Goal: Task Accomplishment & Management: Complete application form

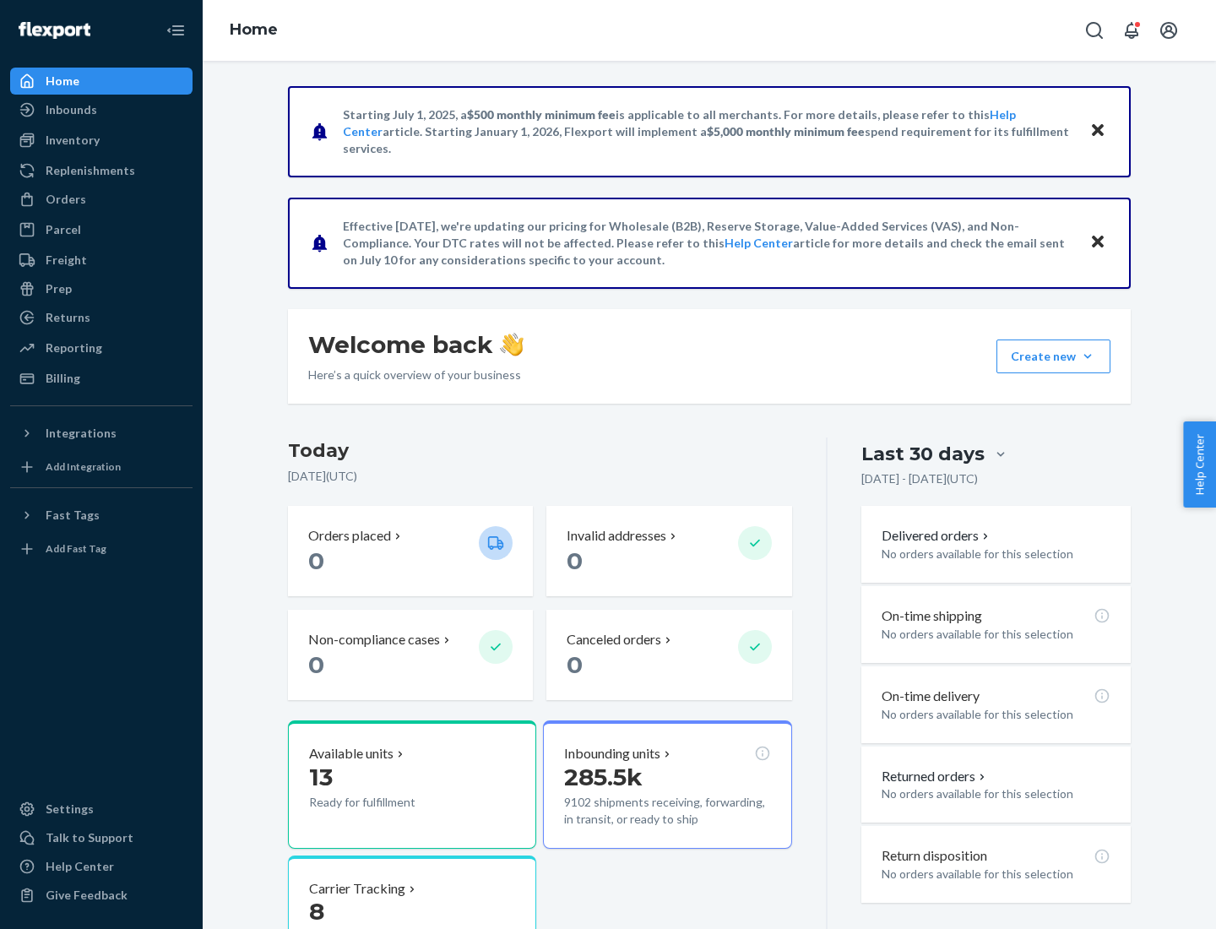
click at [1088, 356] on button "Create new Create new inbound Create new order Create new product" at bounding box center [1053, 356] width 114 height 34
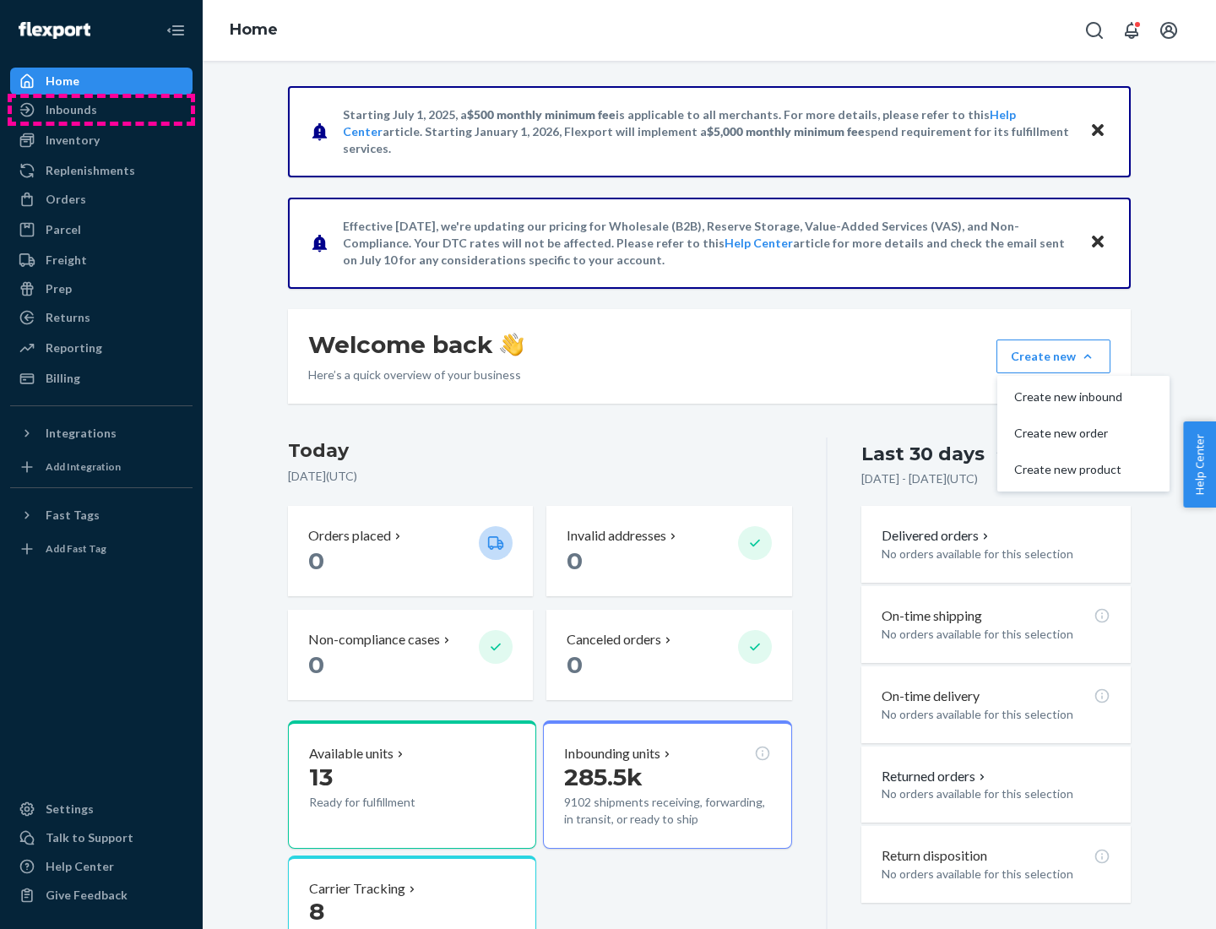
click at [101, 110] on div "Inbounds" at bounding box center [101, 110] width 179 height 24
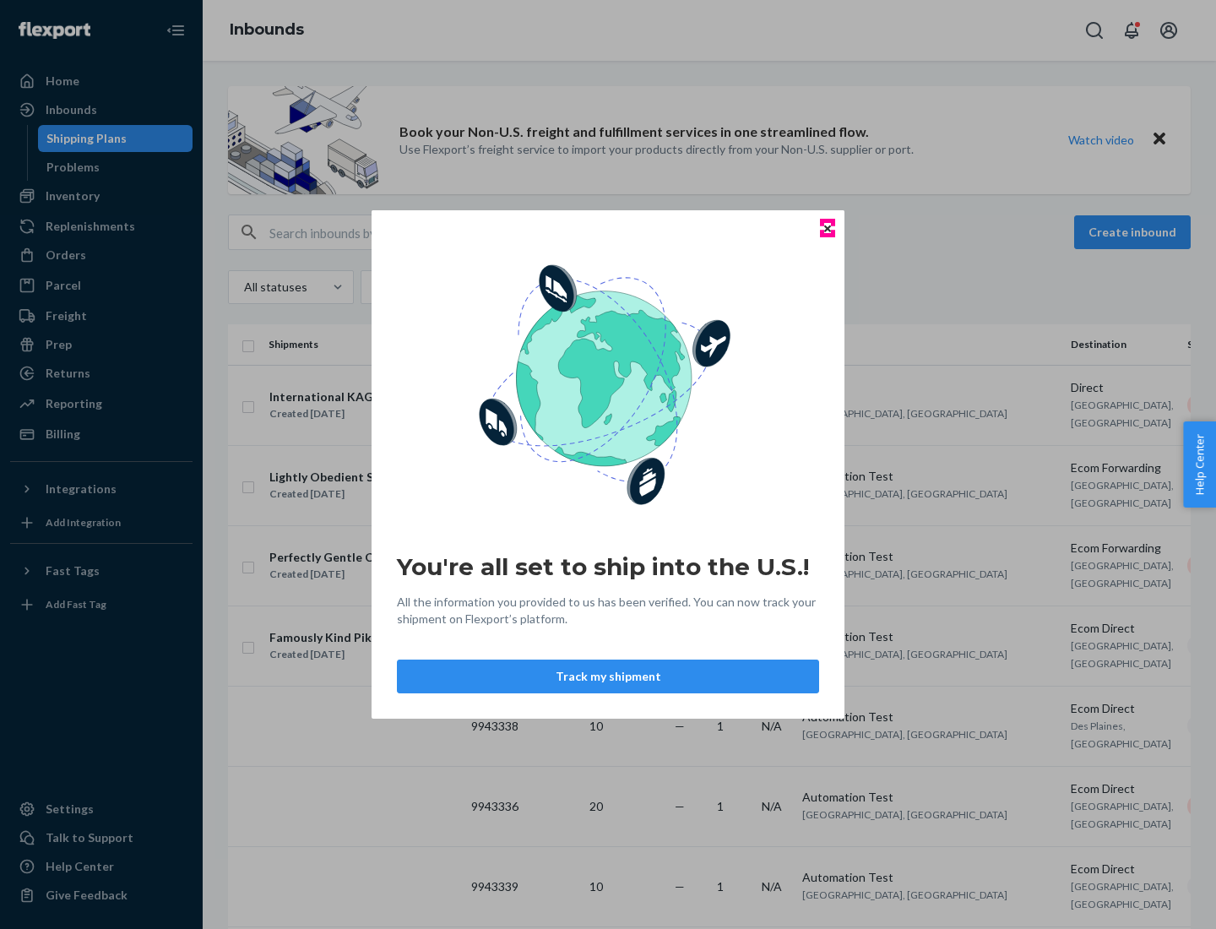
click at [827, 228] on icon "Close" at bounding box center [827, 228] width 7 height 7
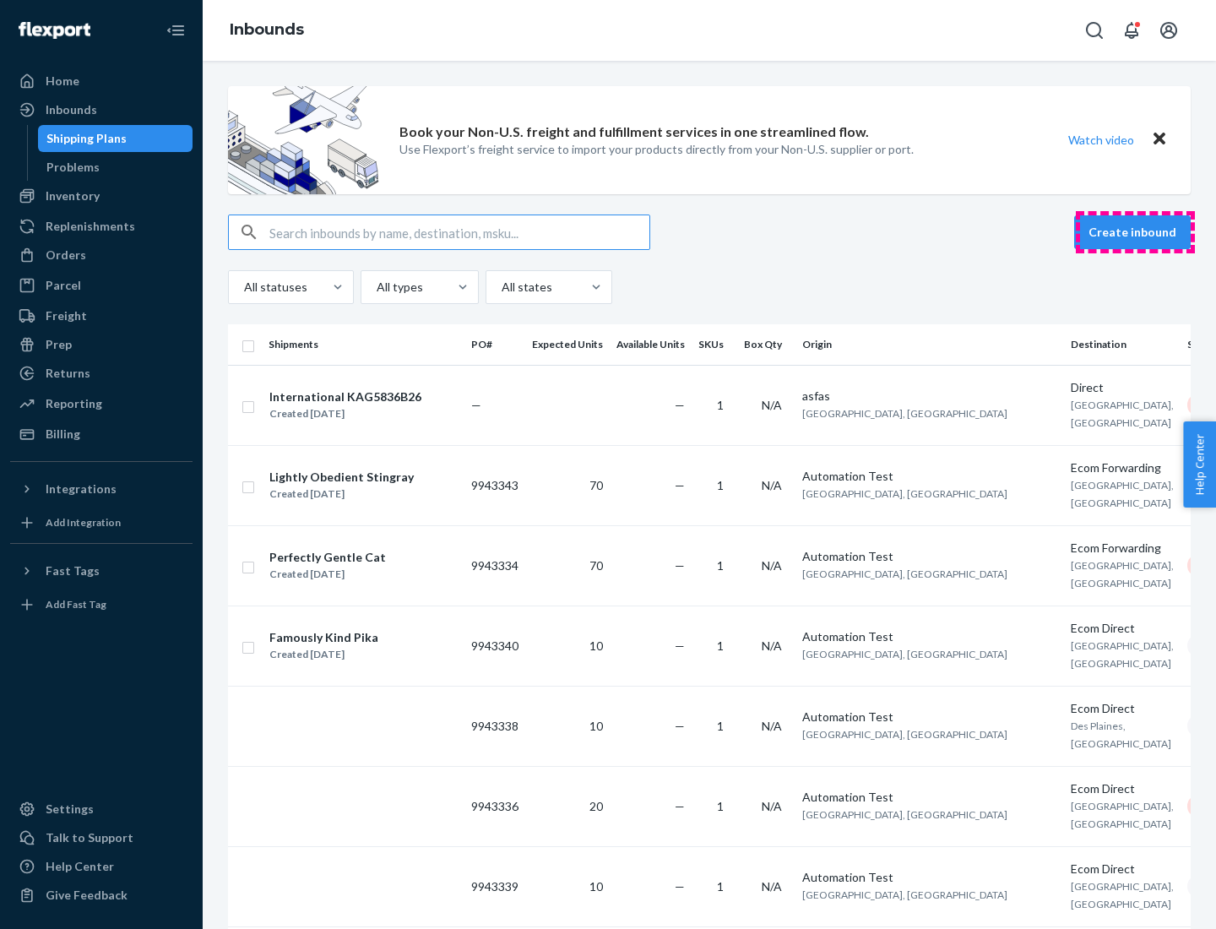
click at [1135, 232] on button "Create inbound" at bounding box center [1132, 232] width 117 height 34
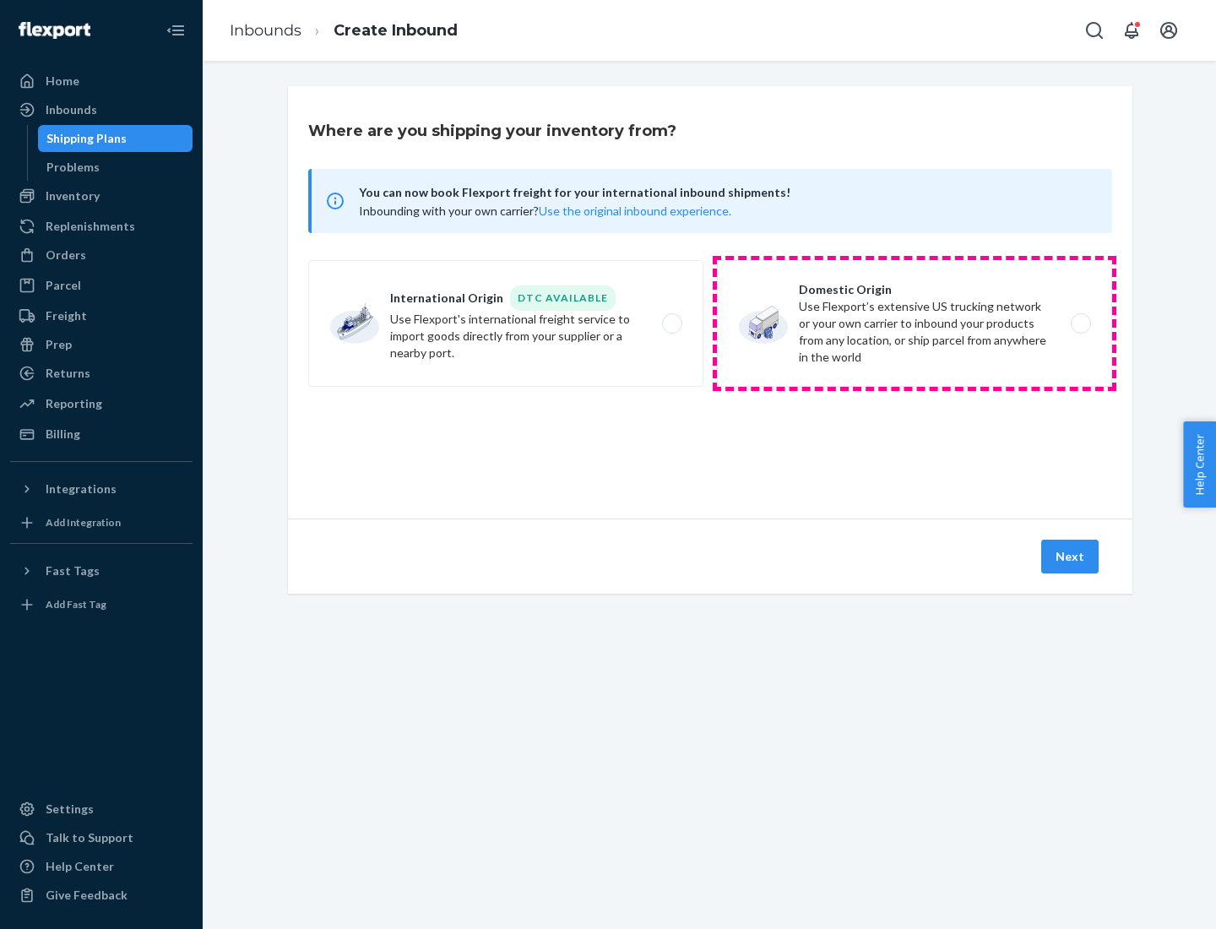
click at [914, 323] on label "Domestic Origin Use Flexport’s extensive US trucking network or your own carrie…" at bounding box center [914, 323] width 395 height 127
click at [1080, 323] on input "Domestic Origin Use Flexport’s extensive US trucking network or your own carrie…" at bounding box center [1085, 323] width 11 height 11
radio input "true"
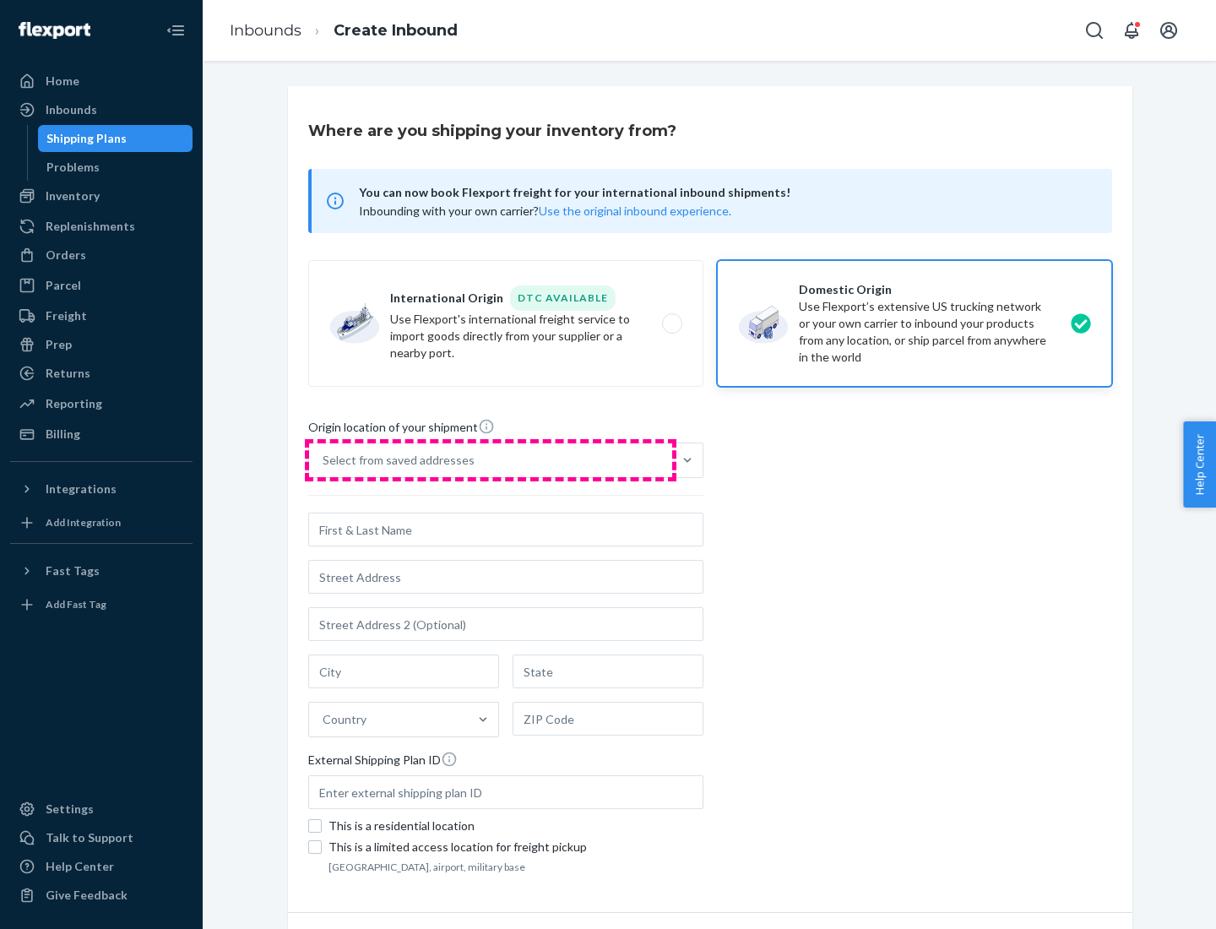
click at [491, 460] on div "Select from saved addresses" at bounding box center [490, 460] width 363 height 34
click at [324, 460] on input "Select from saved addresses" at bounding box center [324, 460] width 2 height 17
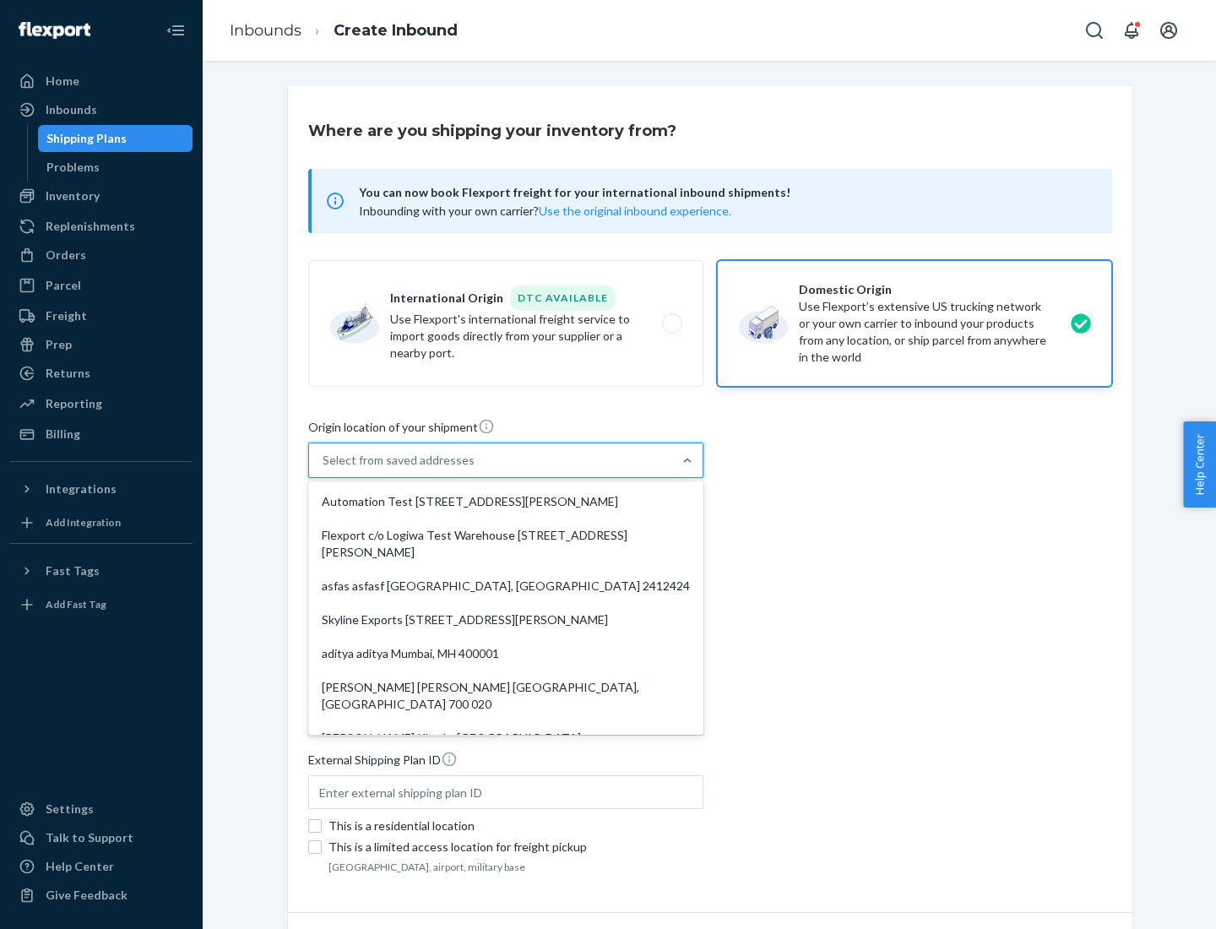
scroll to position [7, 0]
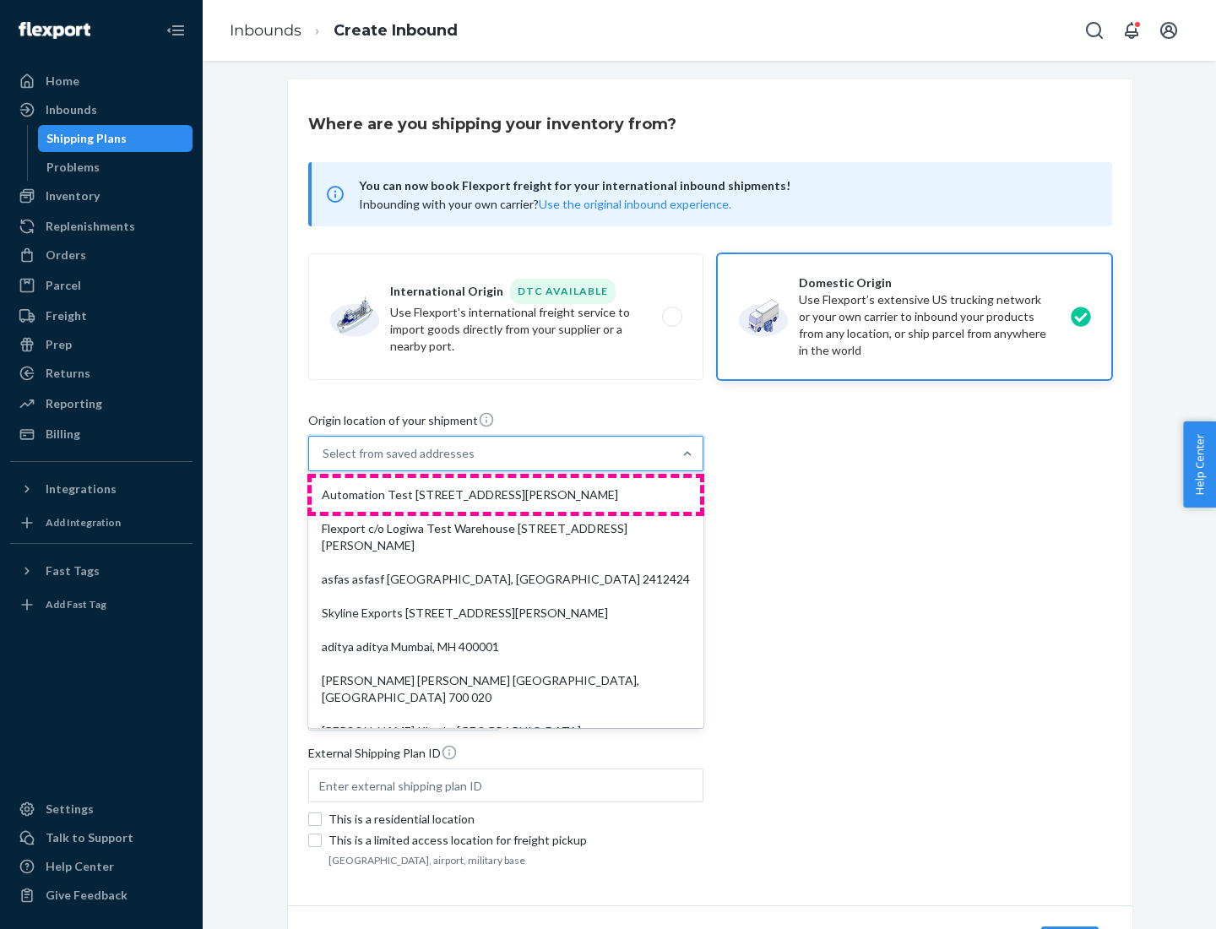
click at [506, 495] on div "Automation Test [STREET_ADDRESS][PERSON_NAME]" at bounding box center [506, 495] width 388 height 34
click at [324, 462] on input "option Automation Test [STREET_ADDRESS][PERSON_NAME]. 9 results available. Use …" at bounding box center [324, 453] width 2 height 17
type input "Automation Test"
type input "9th Floor"
type input "[GEOGRAPHIC_DATA]"
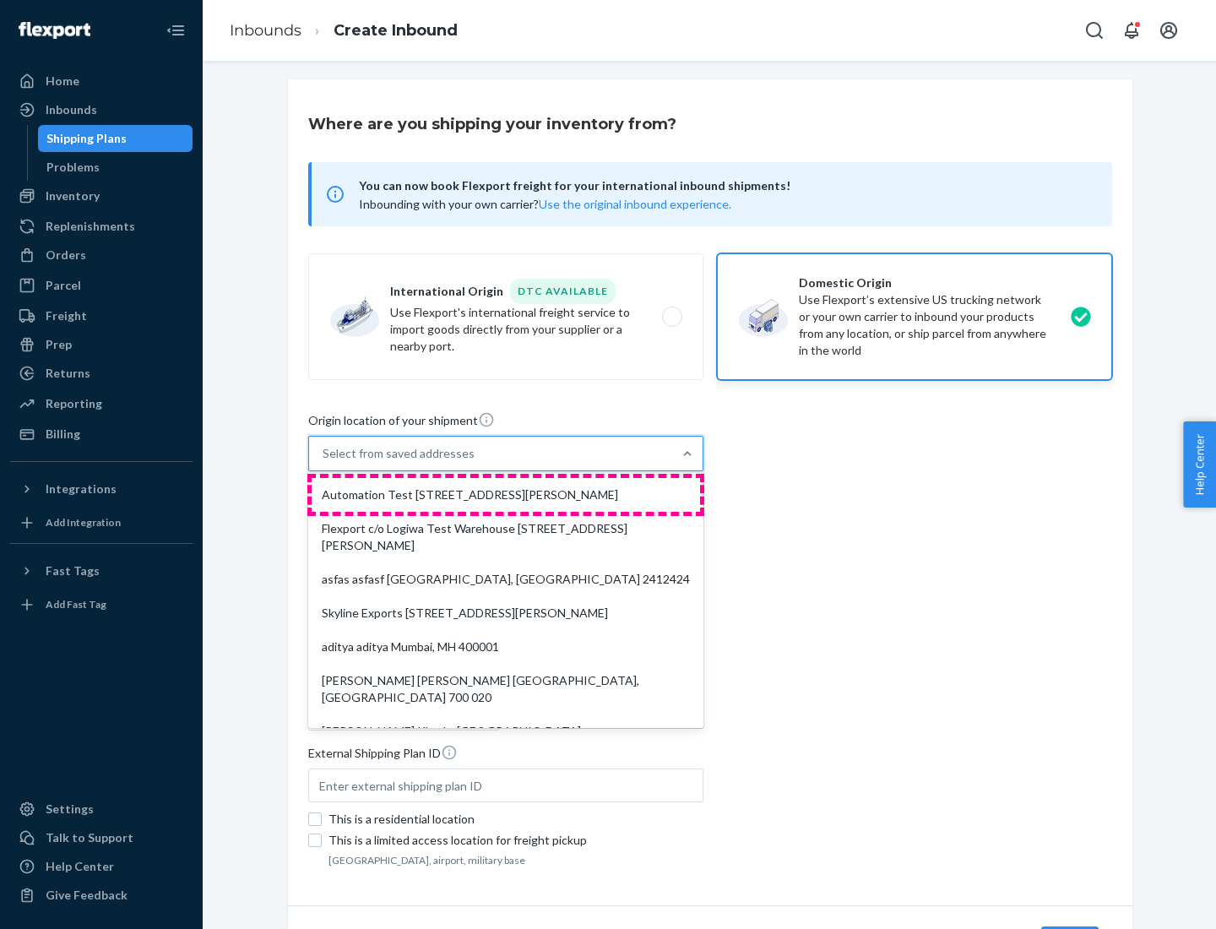
type input "CA"
type input "94104"
type input "[STREET_ADDRESS][PERSON_NAME]"
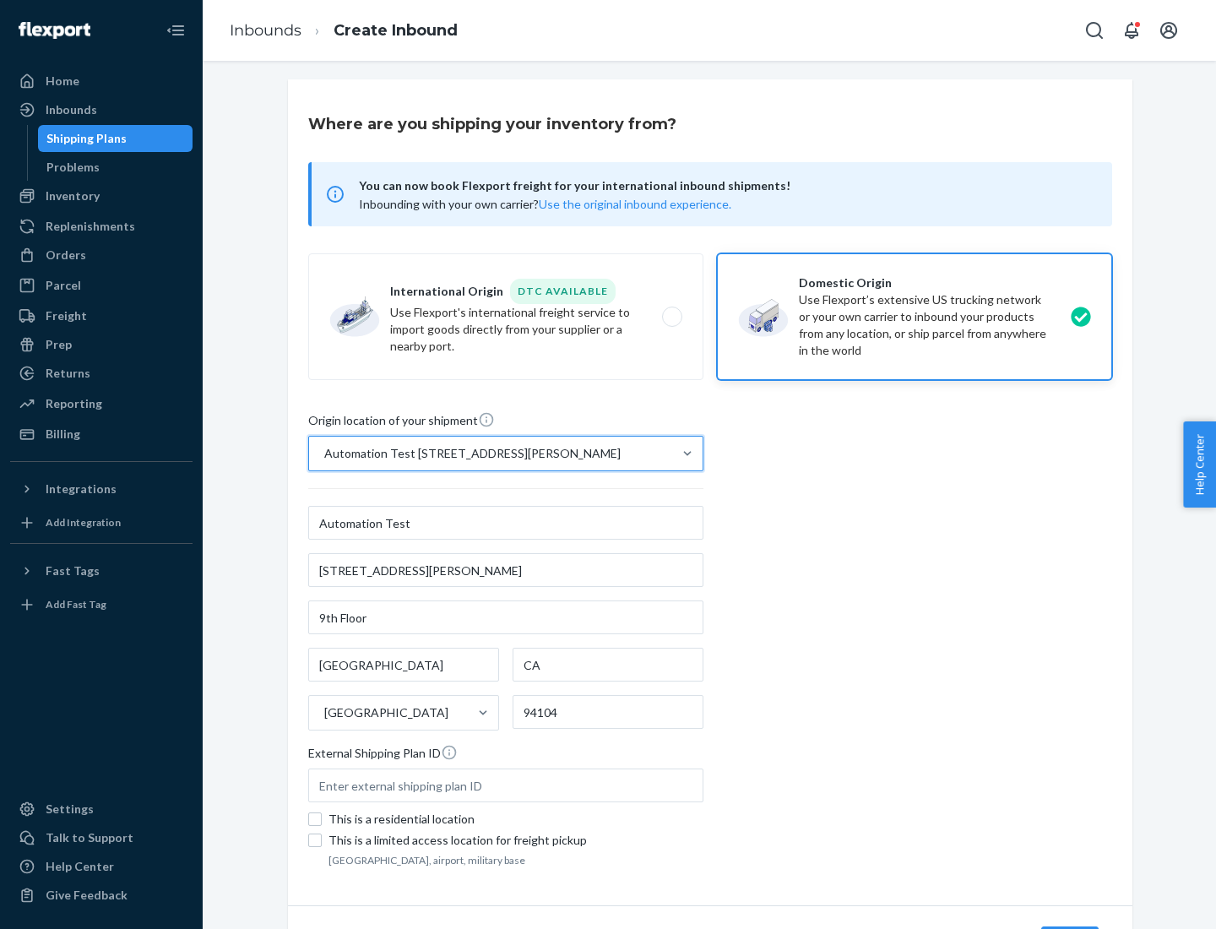
scroll to position [99, 0]
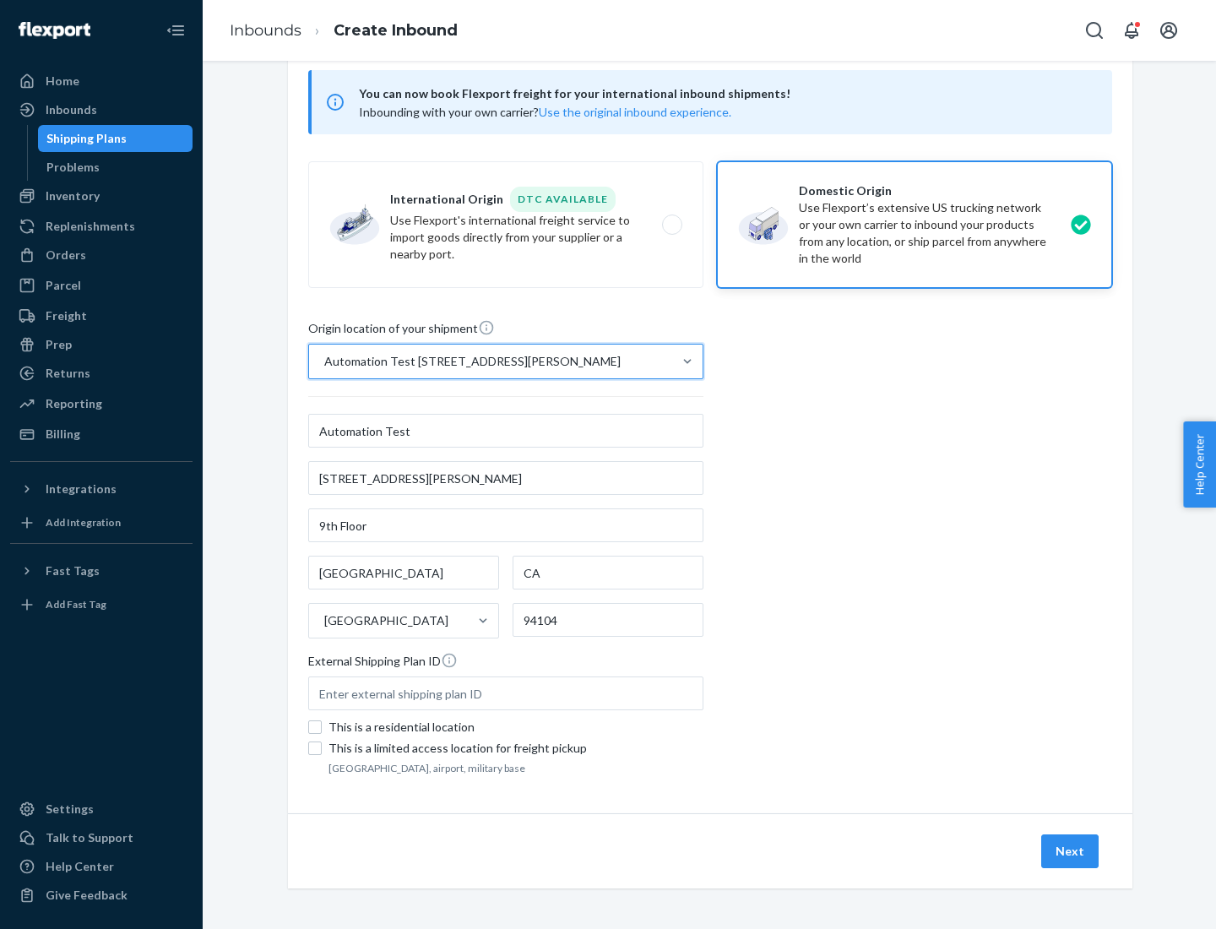
click at [1071, 851] on button "Next" at bounding box center [1069, 851] width 57 height 34
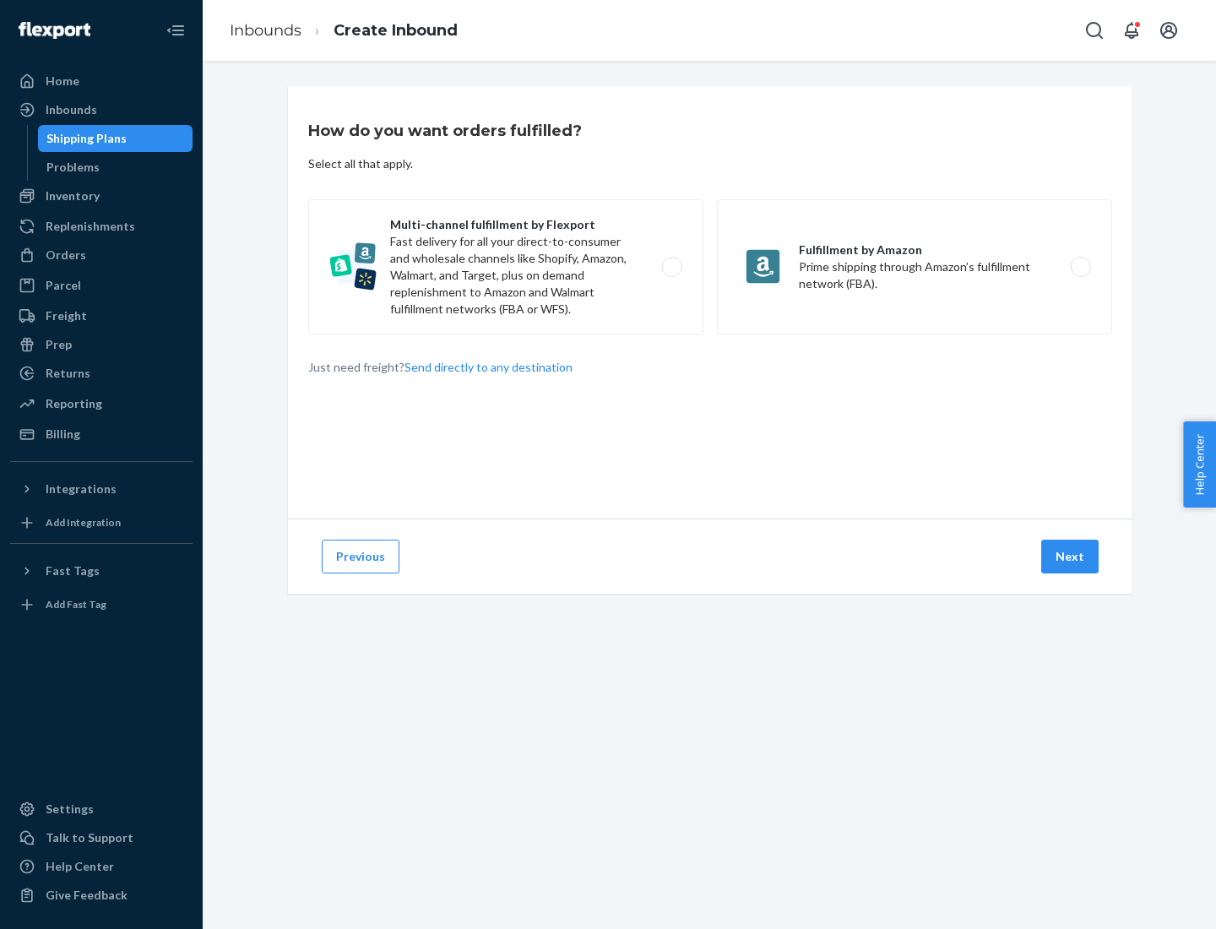
click at [506, 267] on label "Multi-channel fulfillment by Flexport Fast delivery for all your direct-to-cons…" at bounding box center [505, 266] width 395 height 135
click at [671, 267] on input "Multi-channel fulfillment by Flexport Fast delivery for all your direct-to-cons…" at bounding box center [676, 267] width 11 height 11
radio input "true"
click at [1071, 556] on button "Next" at bounding box center [1069, 557] width 57 height 34
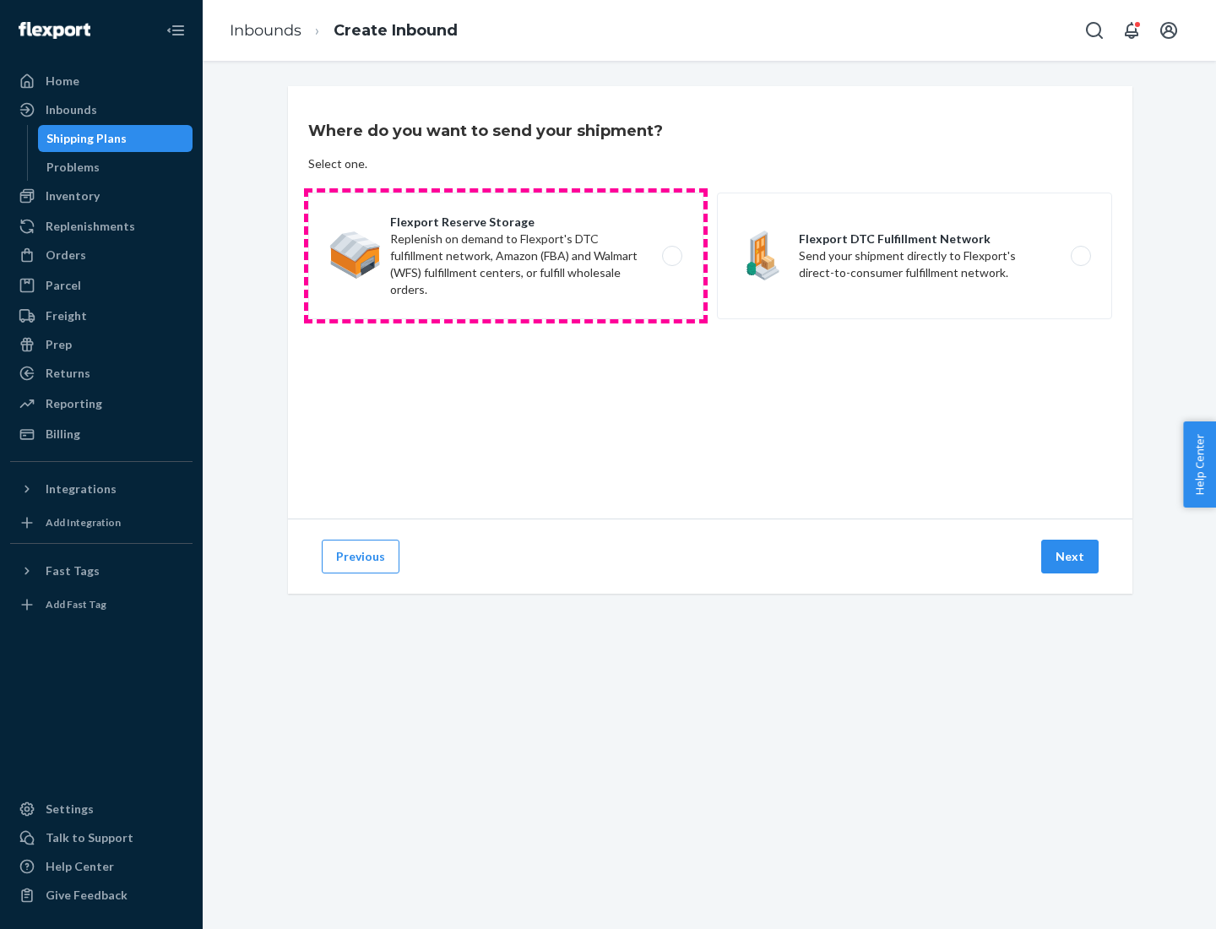
click at [506, 256] on label "Flexport Reserve Storage Replenish on demand to Flexport's DTC fulfillment netw…" at bounding box center [505, 256] width 395 height 127
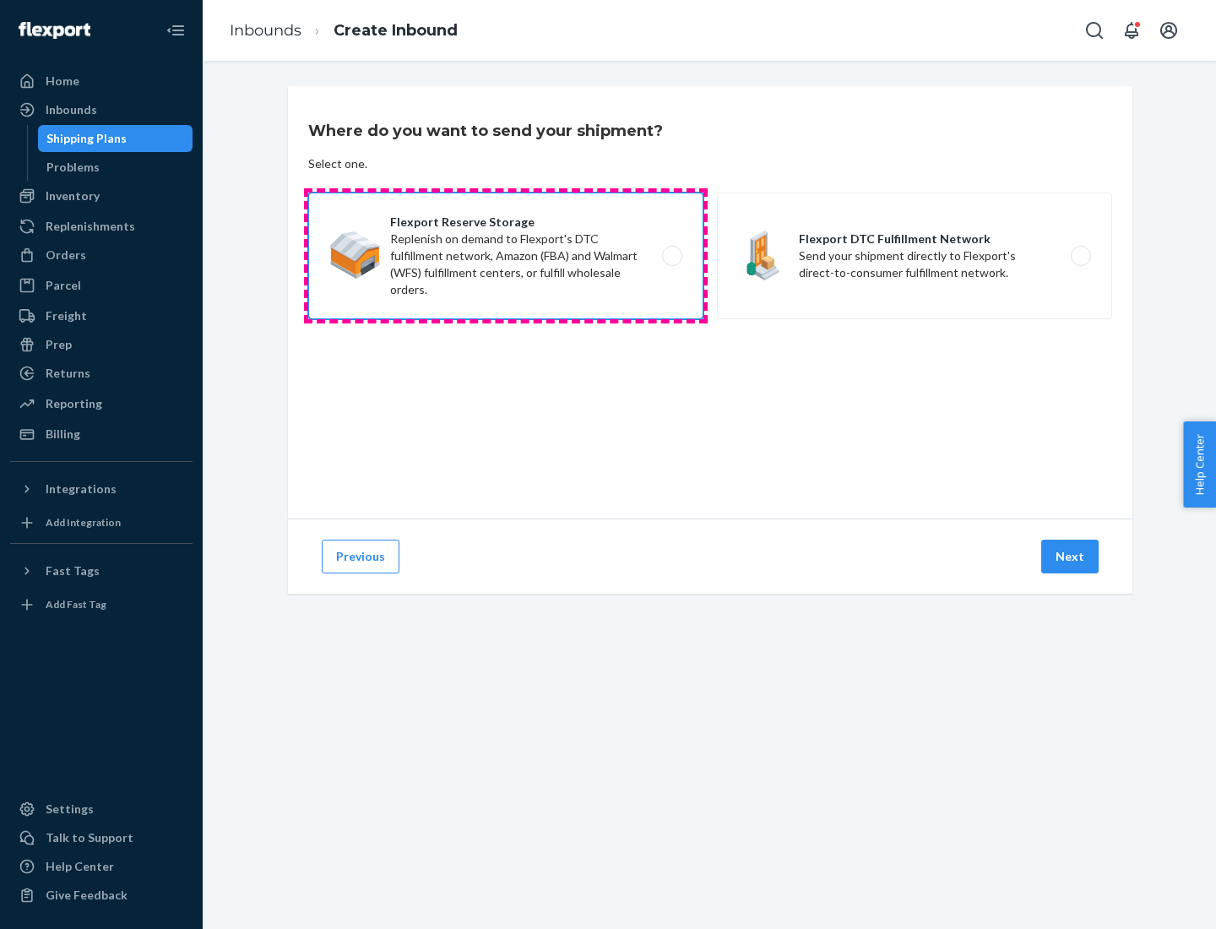
click at [671, 256] on input "Flexport Reserve Storage Replenish on demand to Flexport's DTC fulfillment netw…" at bounding box center [676, 256] width 11 height 11
radio input "true"
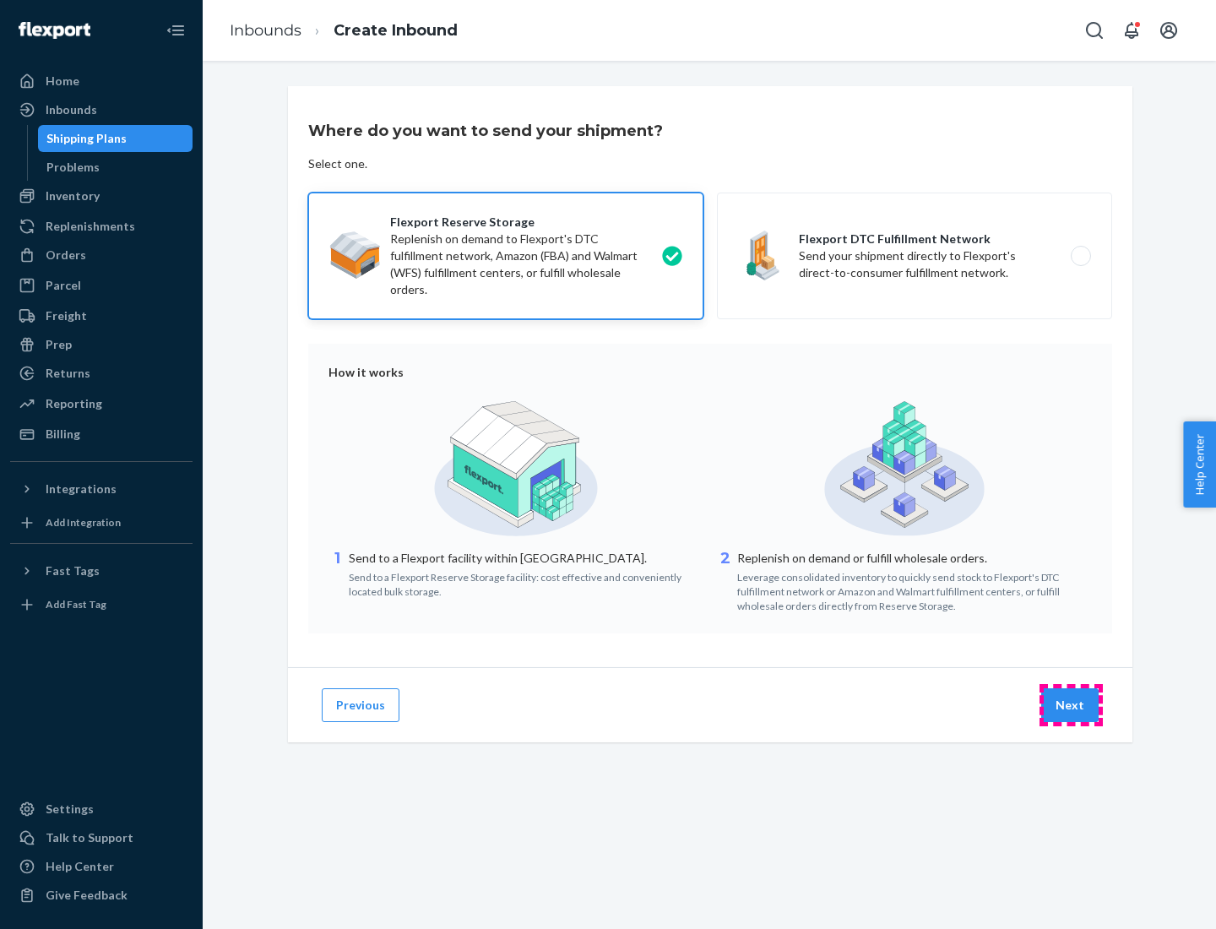
click at [1071, 705] on button "Next" at bounding box center [1069, 705] width 57 height 34
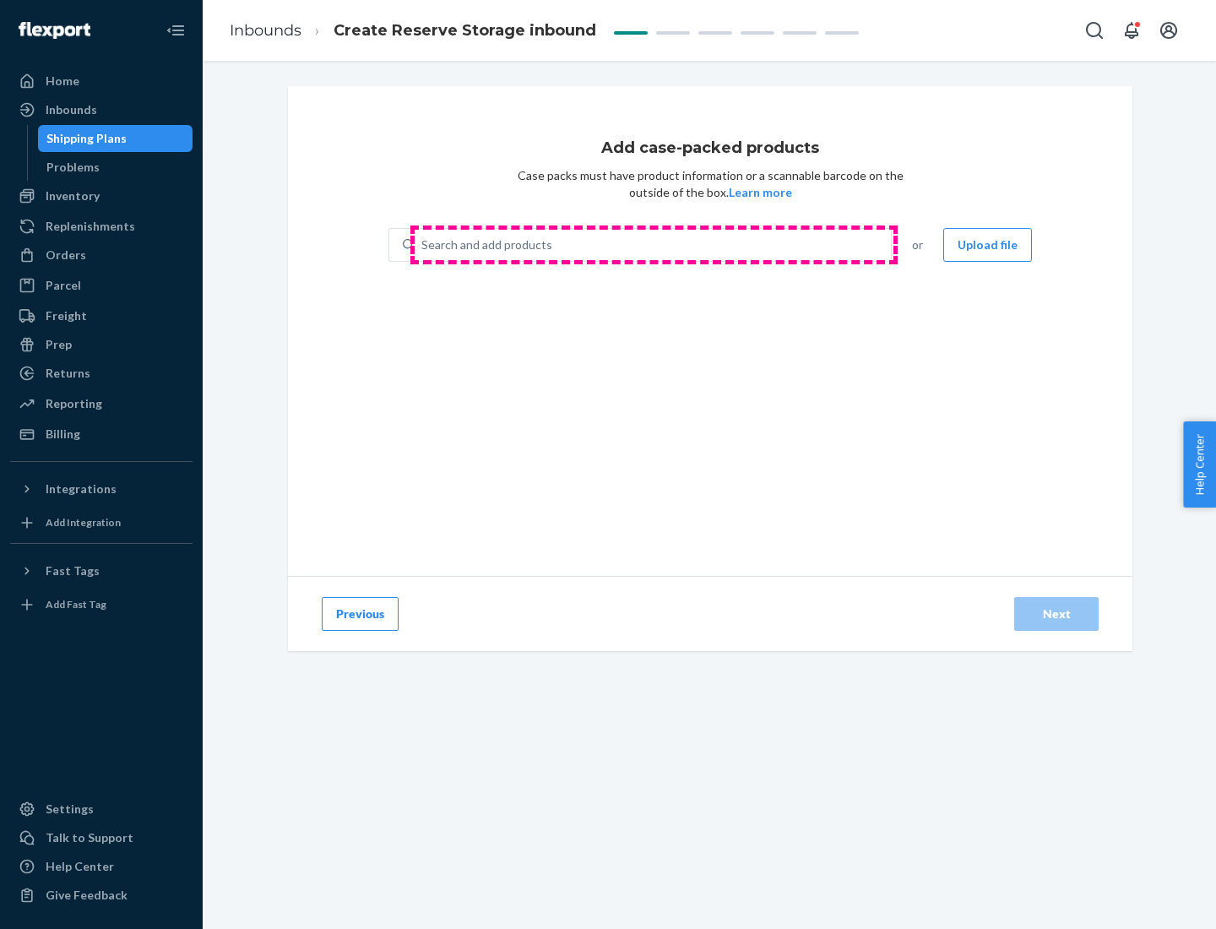
click at [654, 245] on div "Search and add products" at bounding box center [653, 245] width 476 height 30
click at [423, 245] on input "Search and add products" at bounding box center [422, 244] width 2 height 17
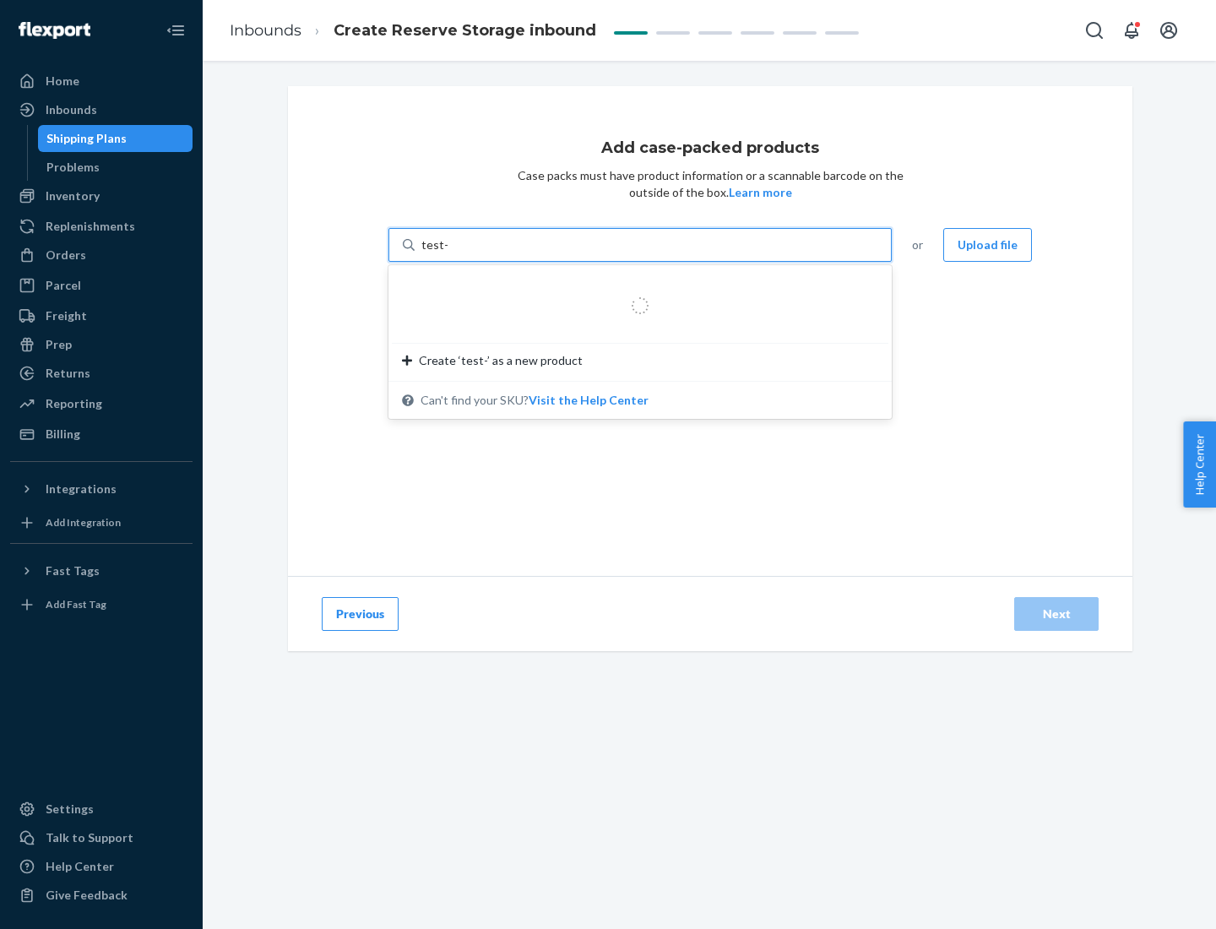
type input "test-syn"
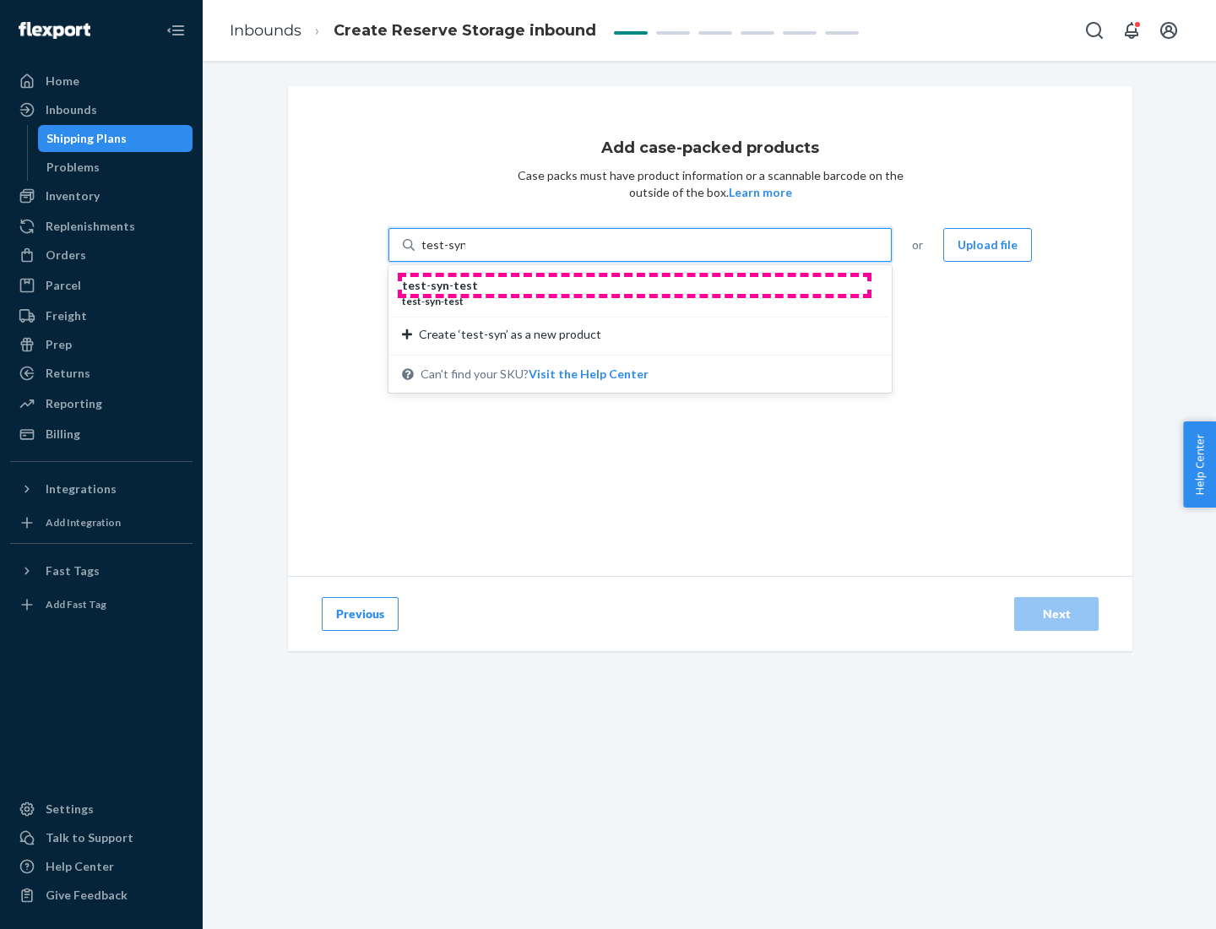
click at [634, 285] on div "test - syn - test" at bounding box center [633, 285] width 463 height 17
click at [465, 253] on input "test-syn" at bounding box center [443, 244] width 44 height 17
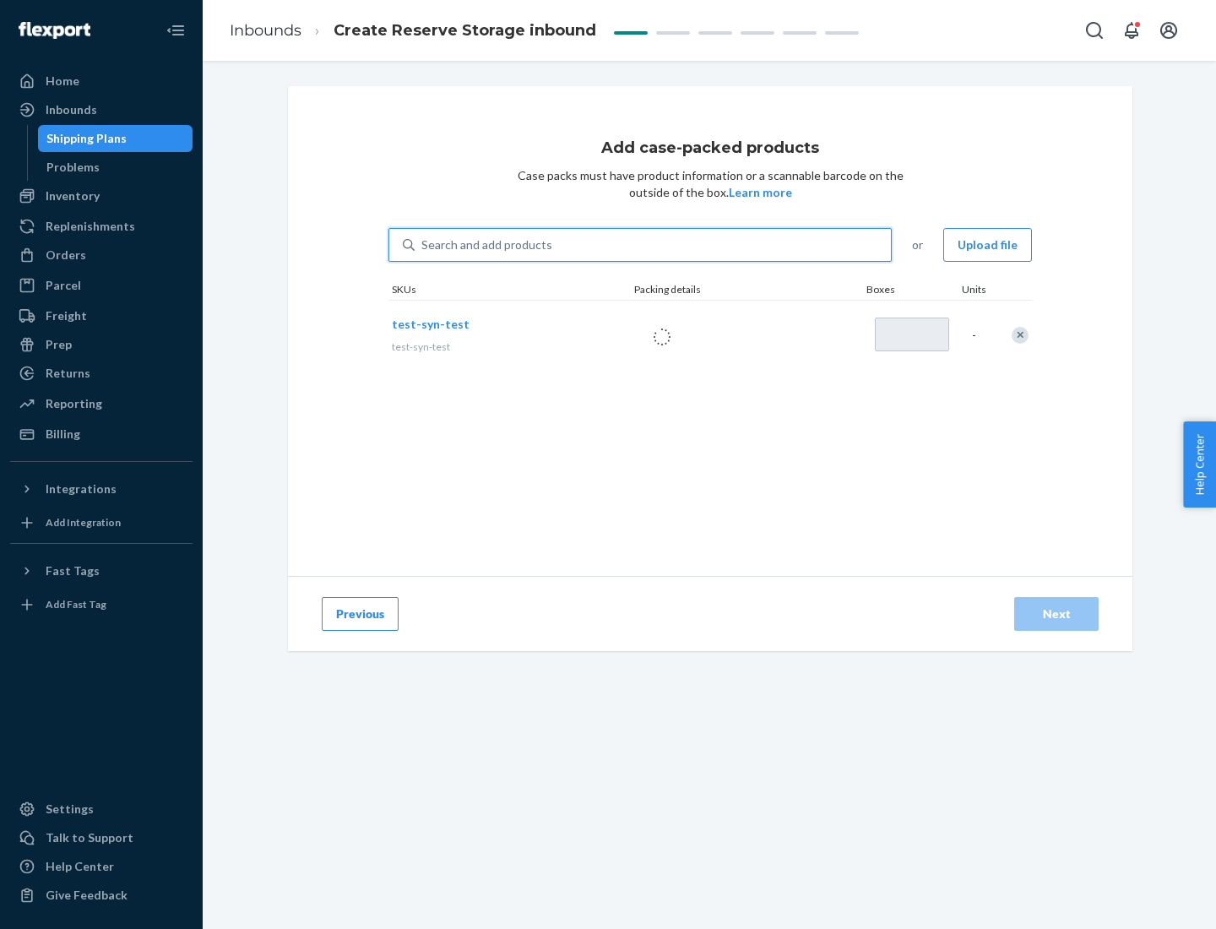
type input "1"
click at [1056, 614] on div "Next" at bounding box center [1056, 613] width 56 height 17
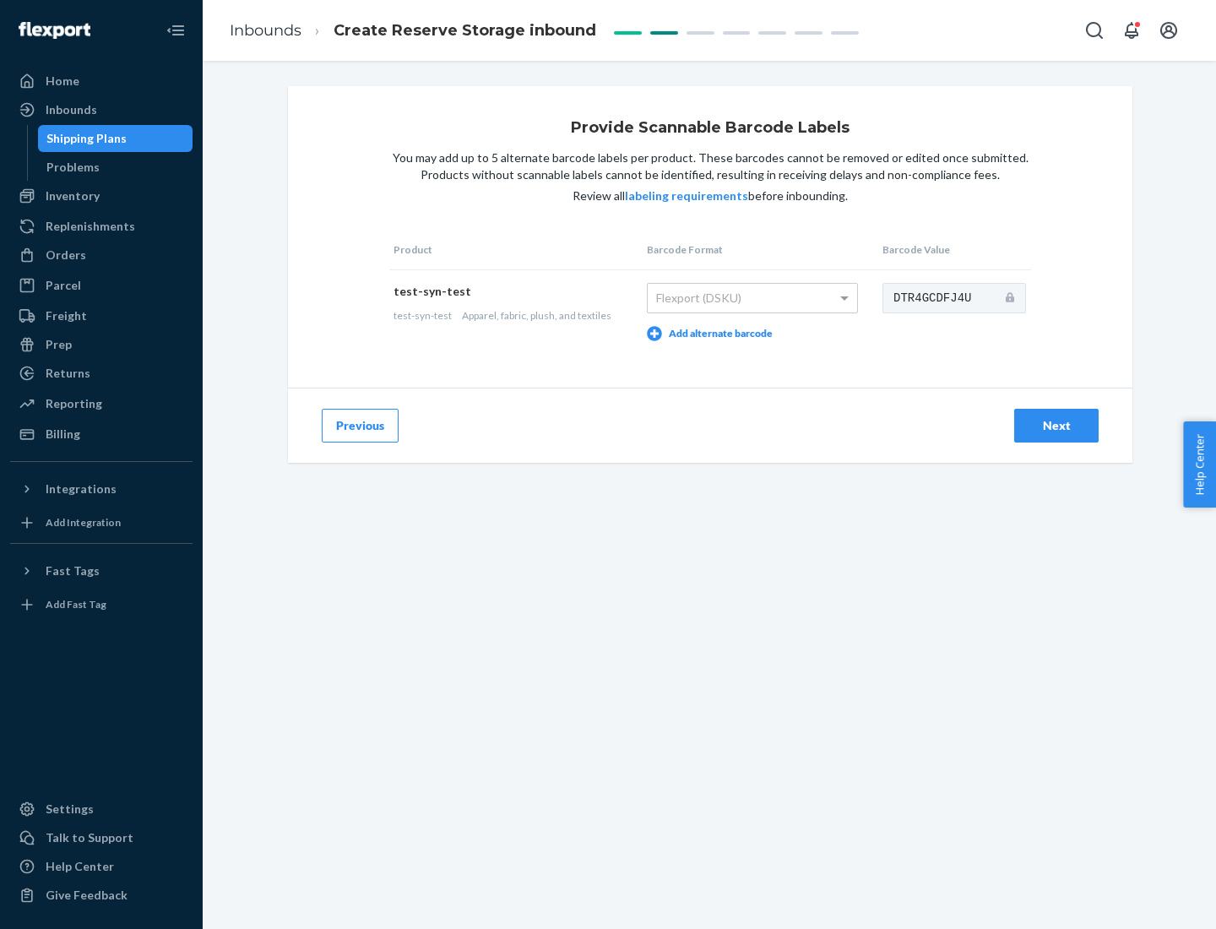
click at [1056, 425] on div "Next" at bounding box center [1056, 425] width 56 height 17
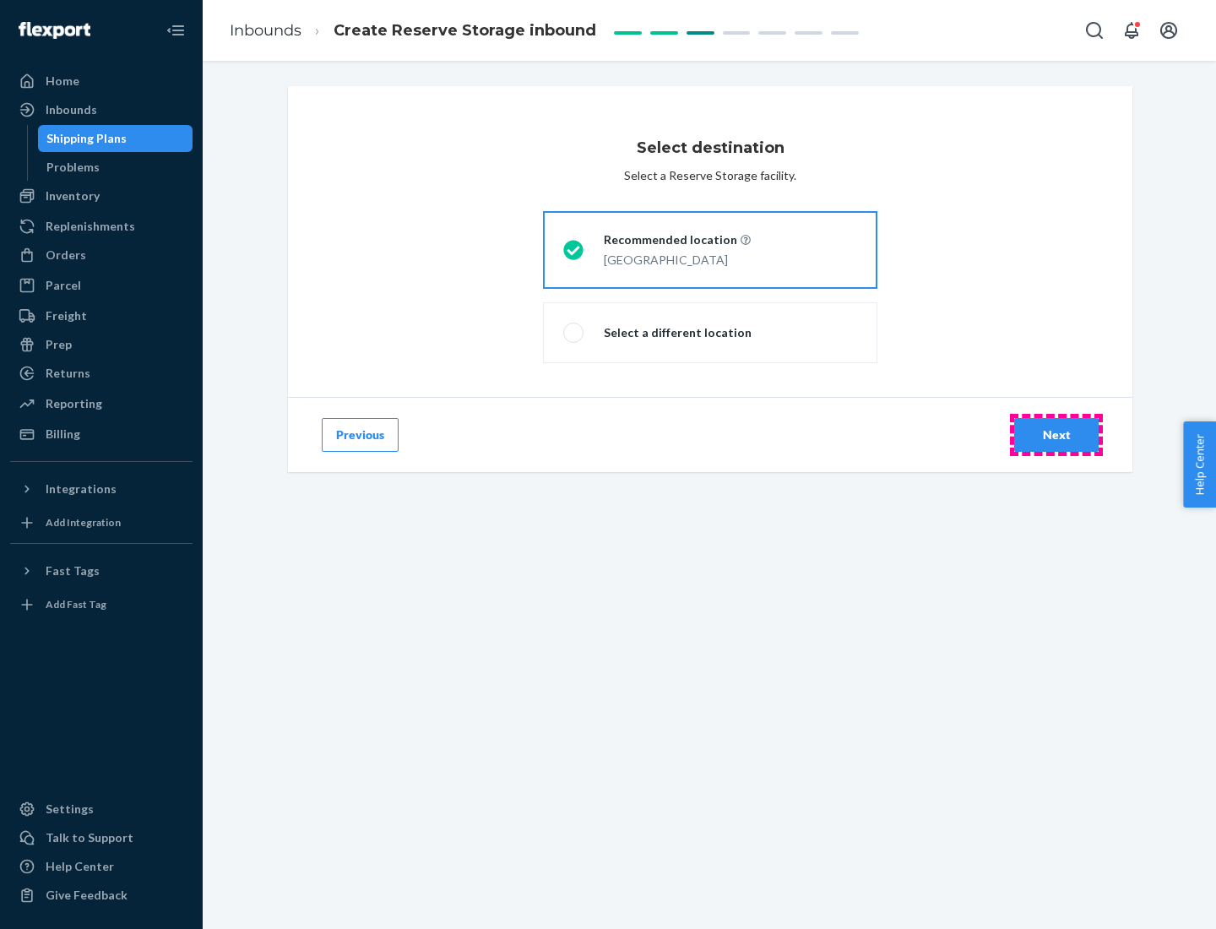
click at [1056, 435] on div "Next" at bounding box center [1056, 434] width 56 height 17
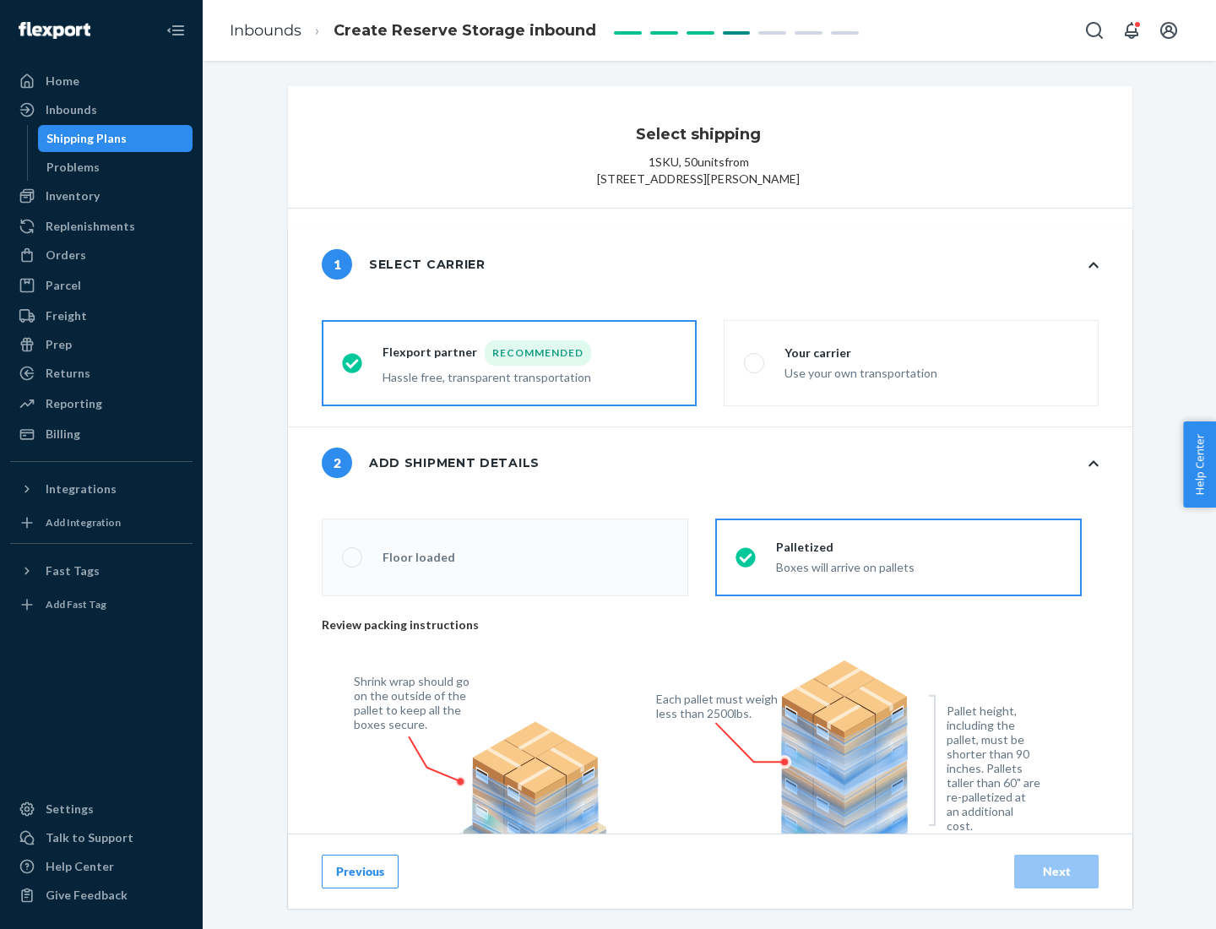
radio input "false"
type input "1"
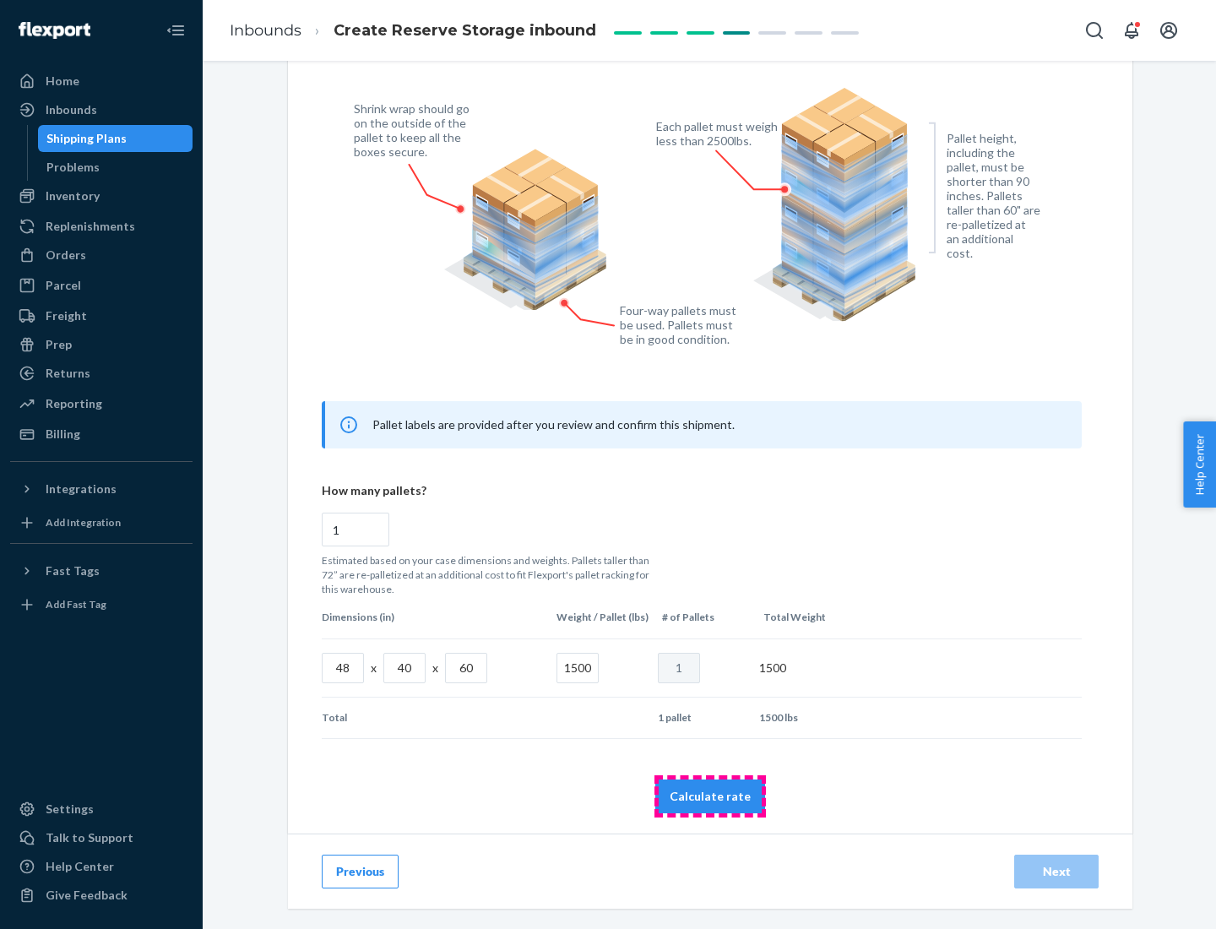
click at [710, 795] on button "Calculate rate" at bounding box center [710, 796] width 110 height 34
radio input "false"
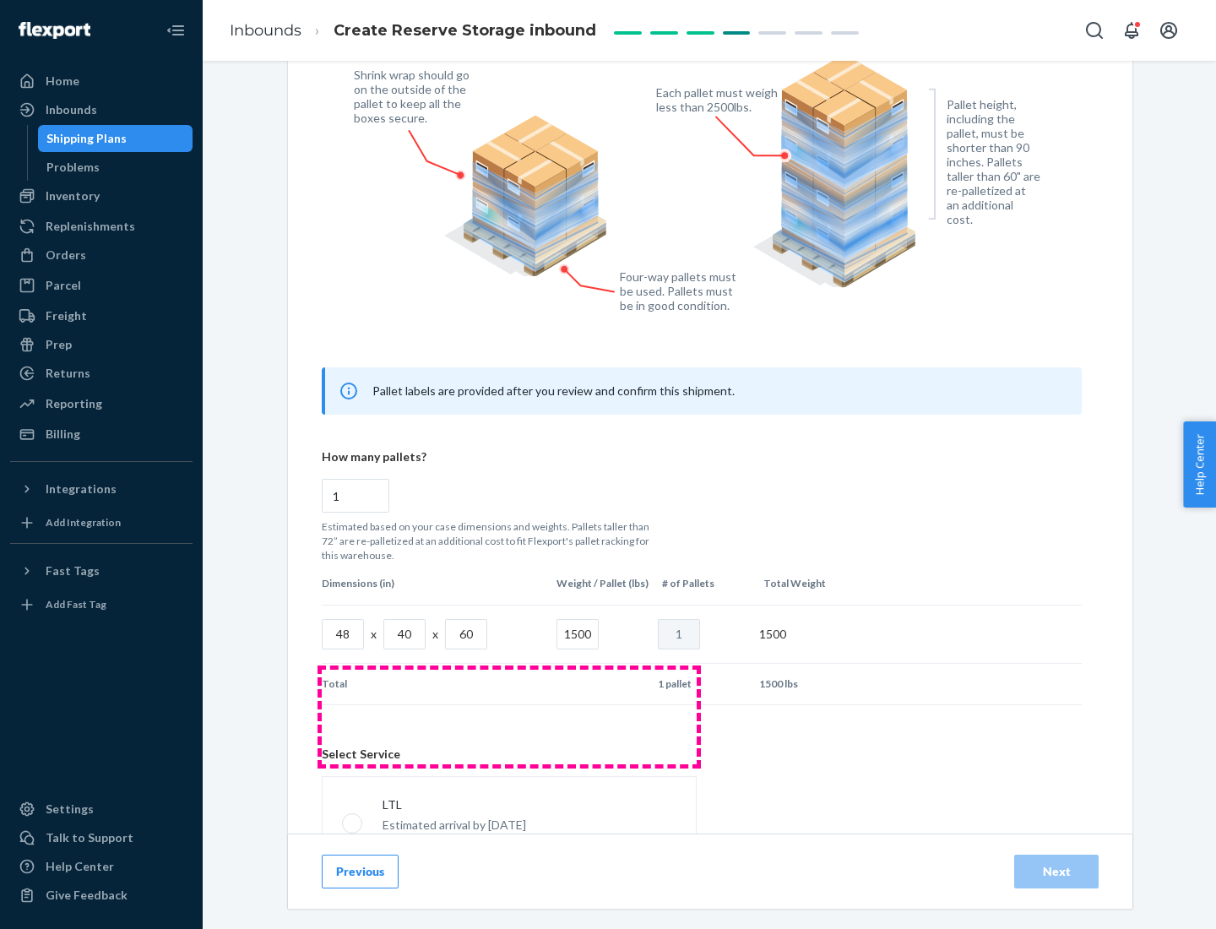
scroll to position [746, 0]
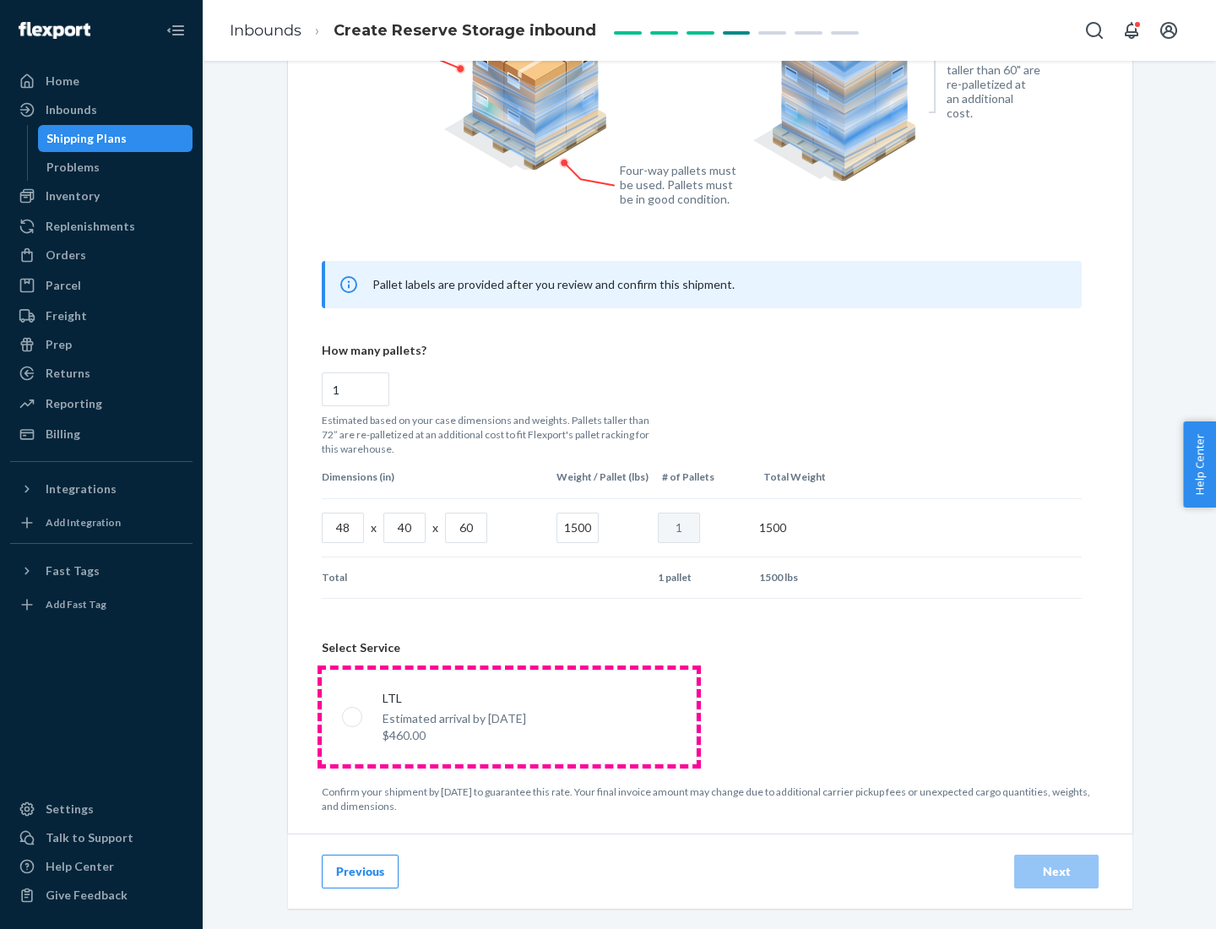
click at [508, 716] on p "Estimated arrival by [DATE]" at bounding box center [454, 718] width 144 height 17
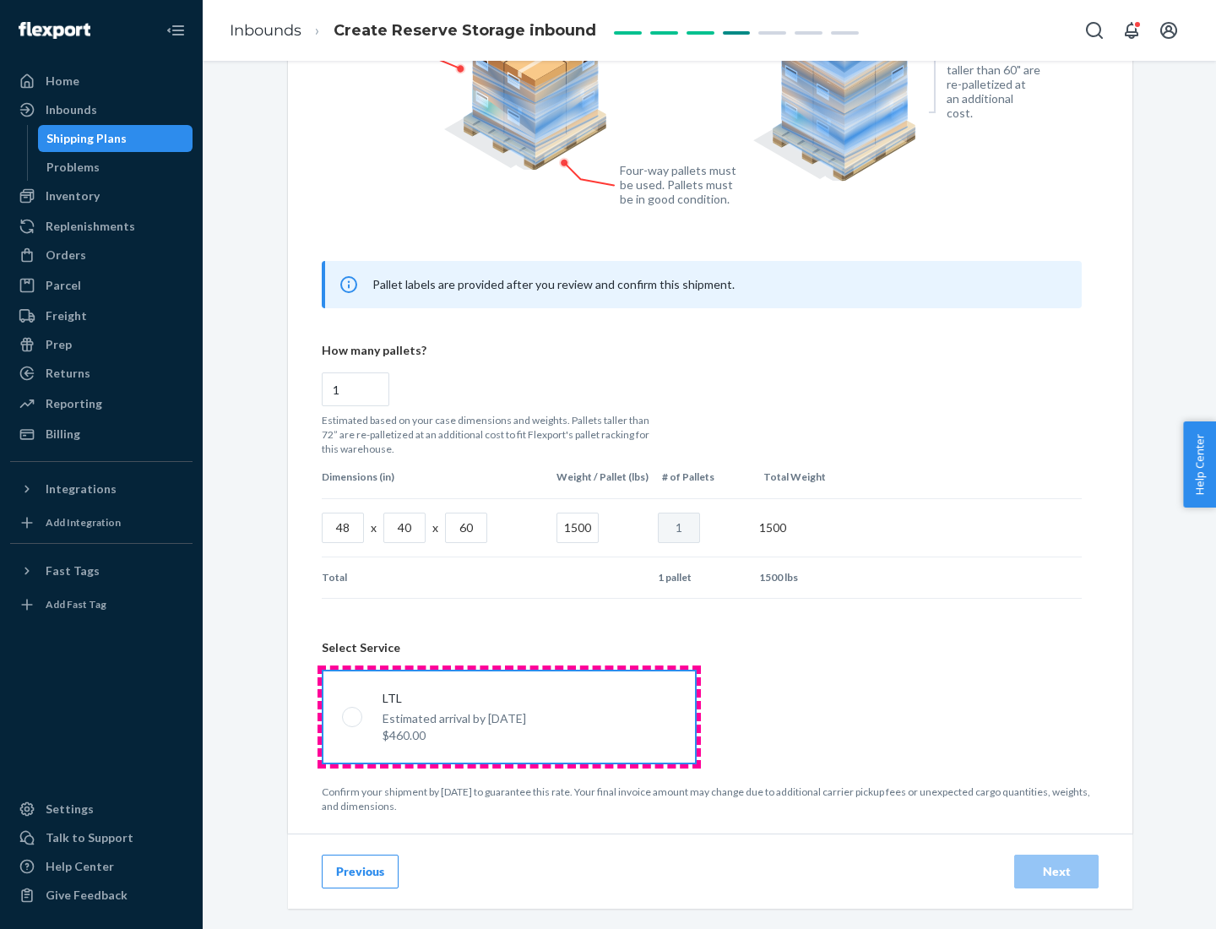
click at [353, 716] on input "LTL Estimated arrival by [DATE] $460.00" at bounding box center [347, 716] width 11 height 11
radio input "true"
radio input "false"
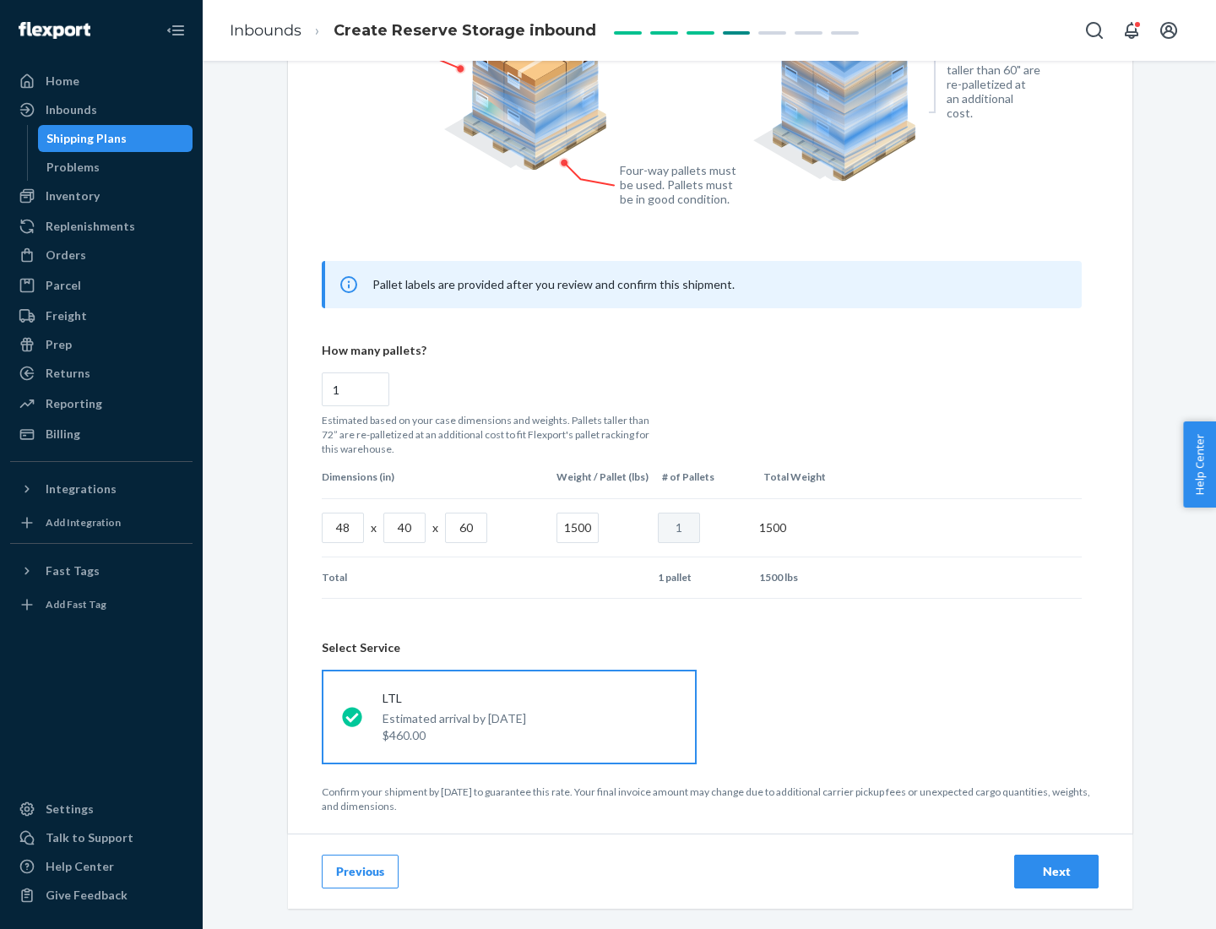
click at [1056, 871] on div "Next" at bounding box center [1056, 871] width 56 height 17
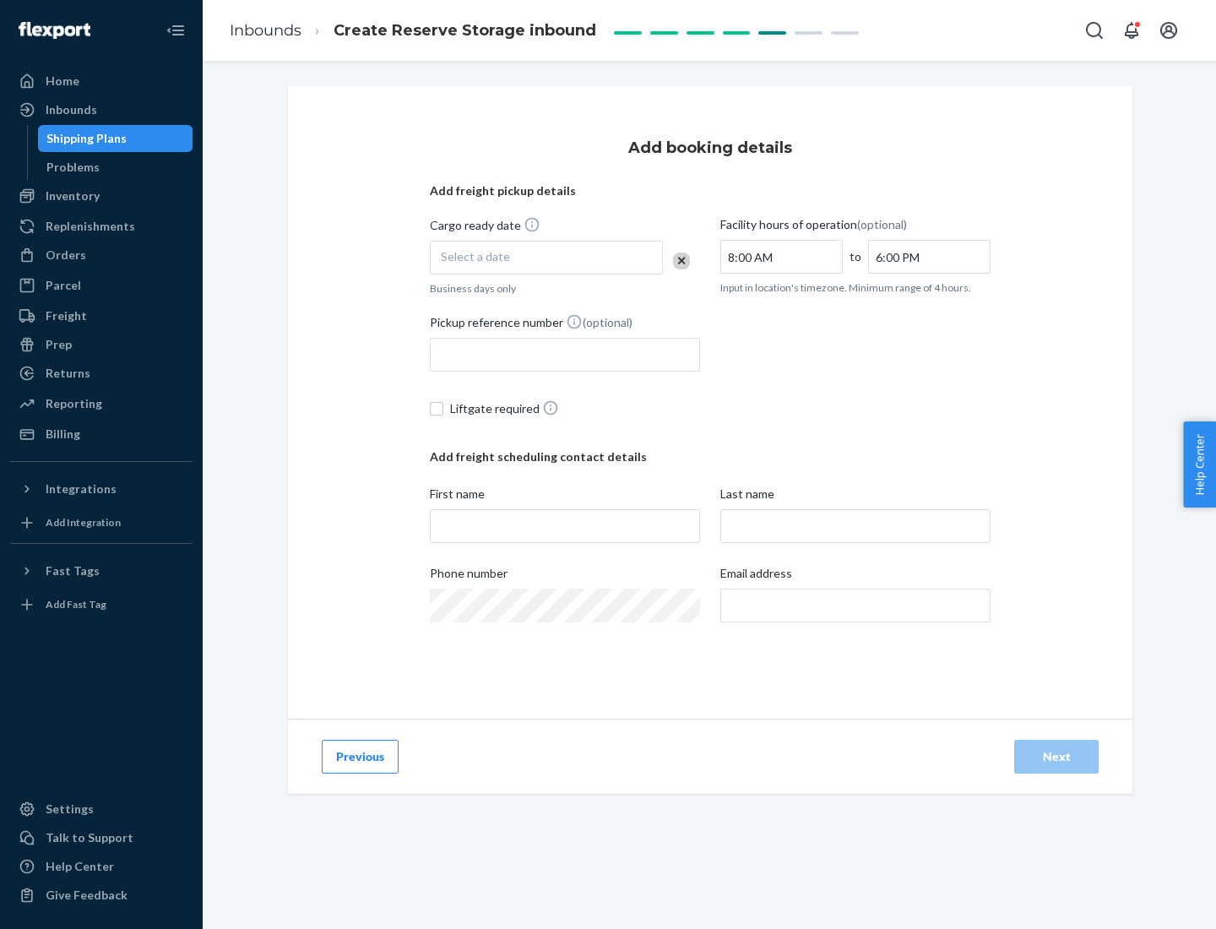
click at [546, 258] on div "Select a date" at bounding box center [546, 258] width 233 height 34
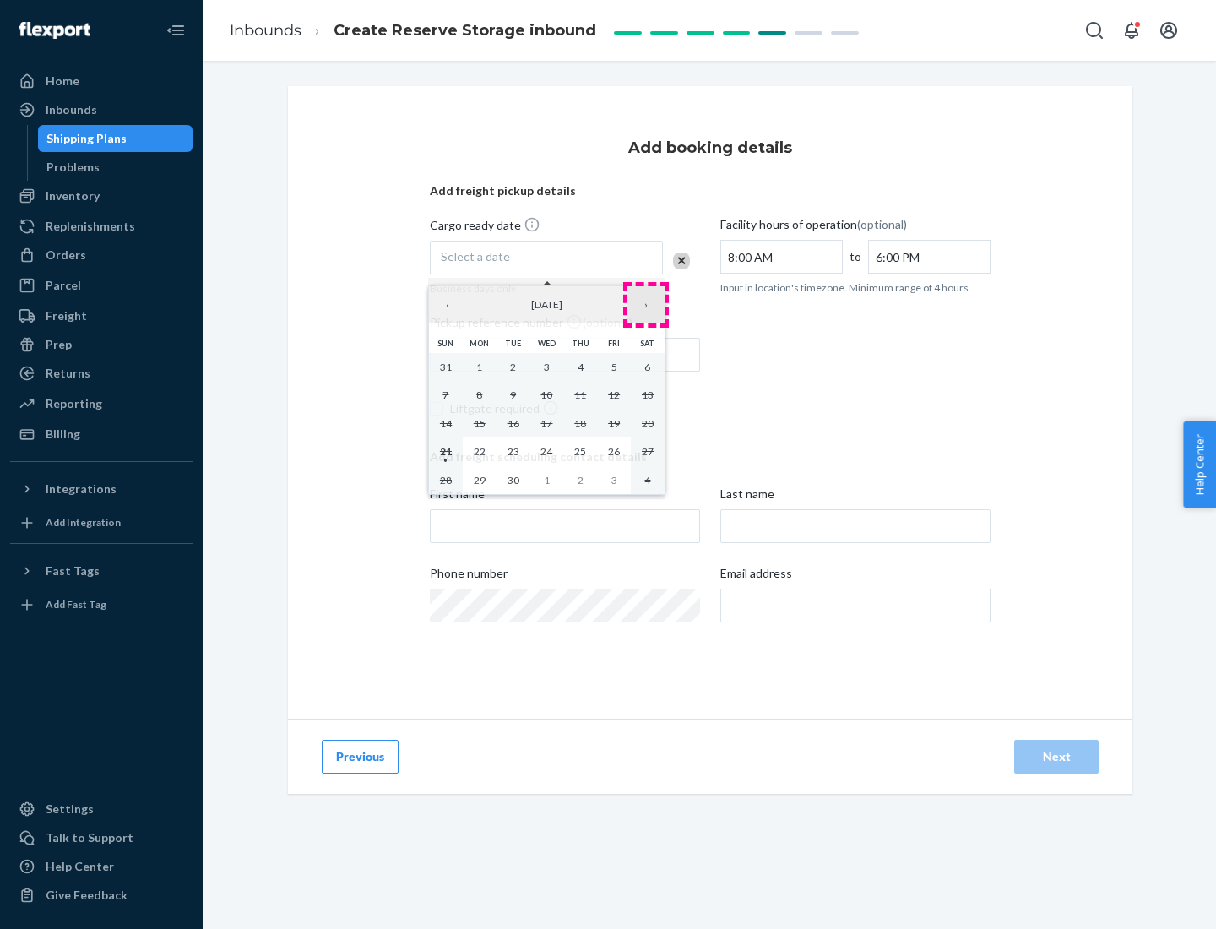
click at [646, 305] on button "›" at bounding box center [645, 304] width 37 height 37
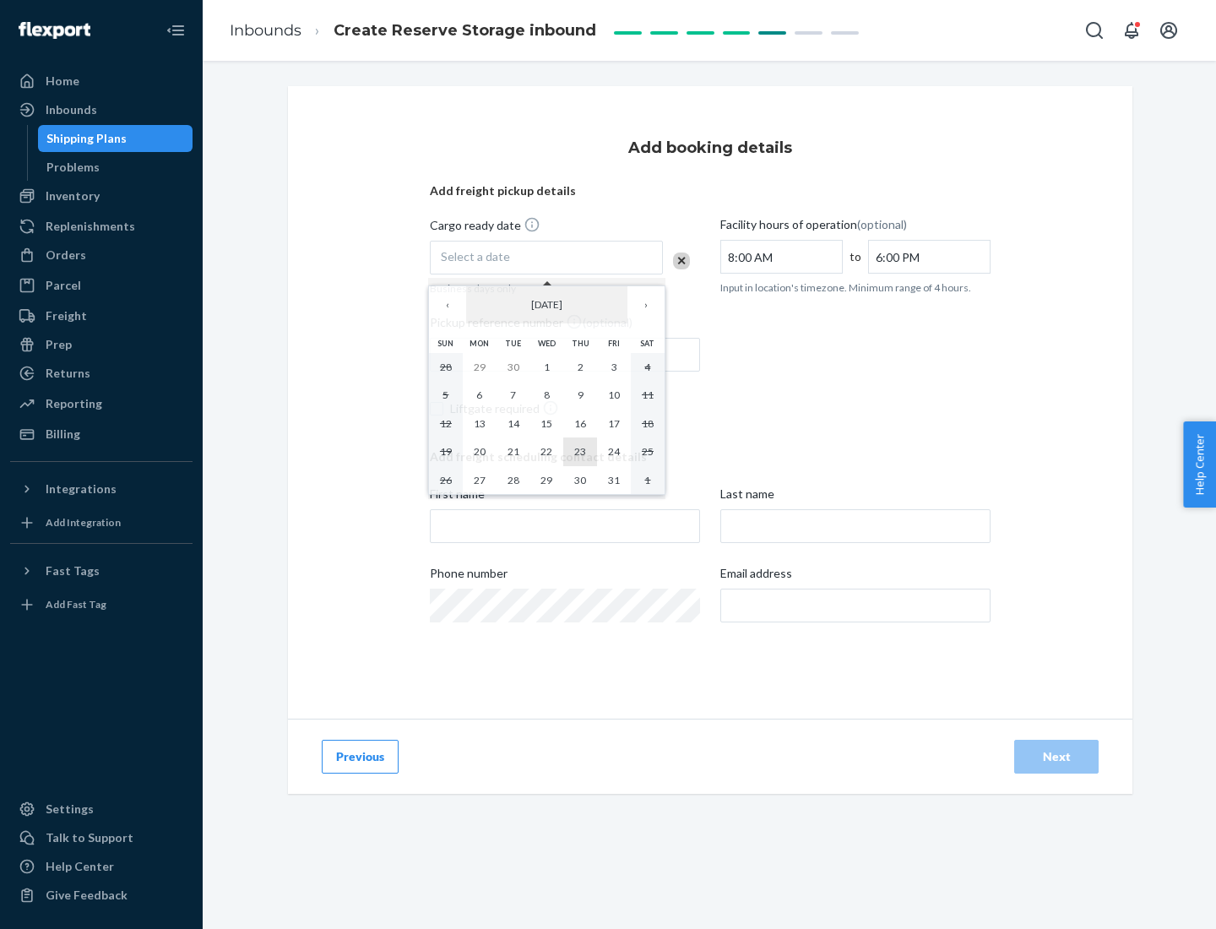
click at [580, 451] on abbr "23" at bounding box center [580, 451] width 12 height 13
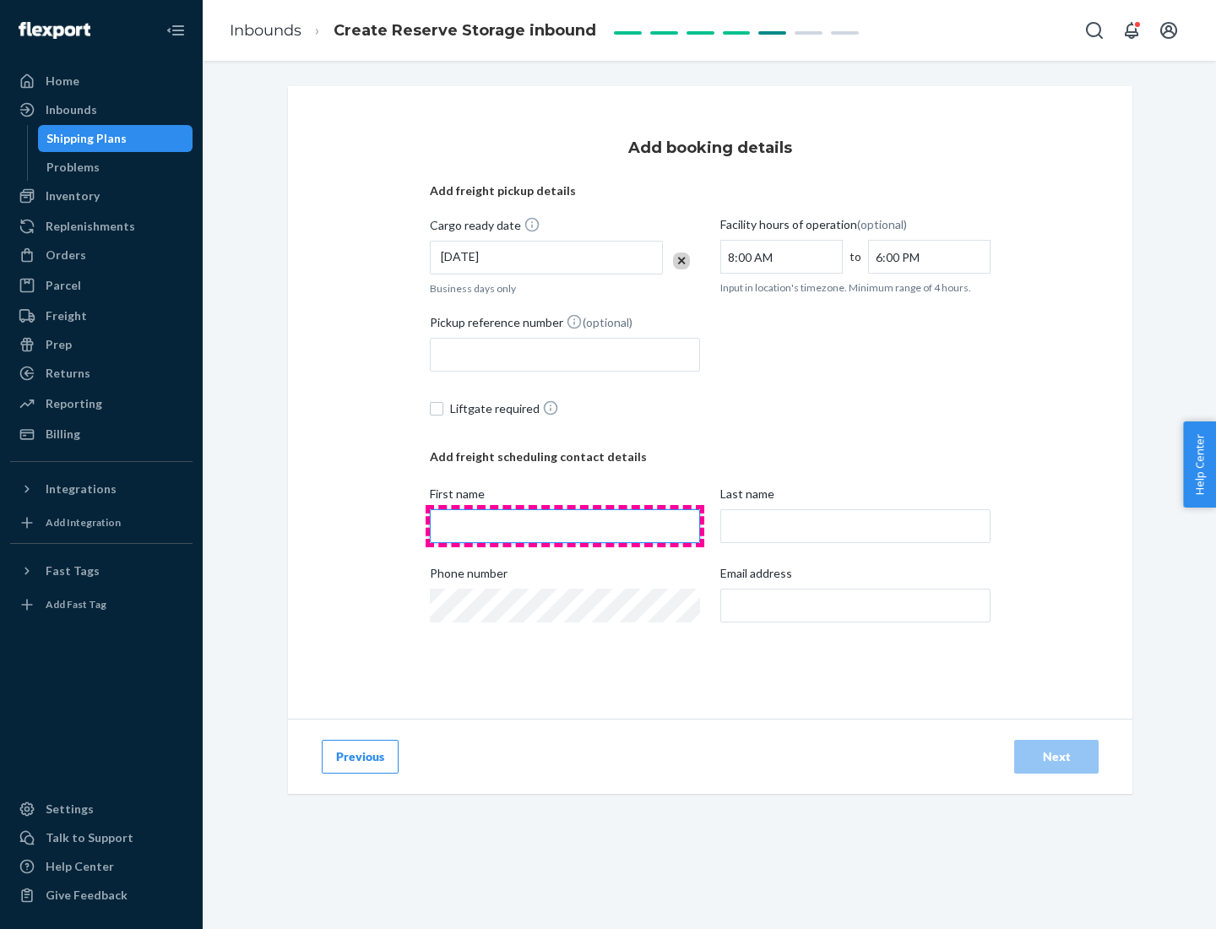
click at [565, 526] on input "First name" at bounding box center [565, 526] width 270 height 34
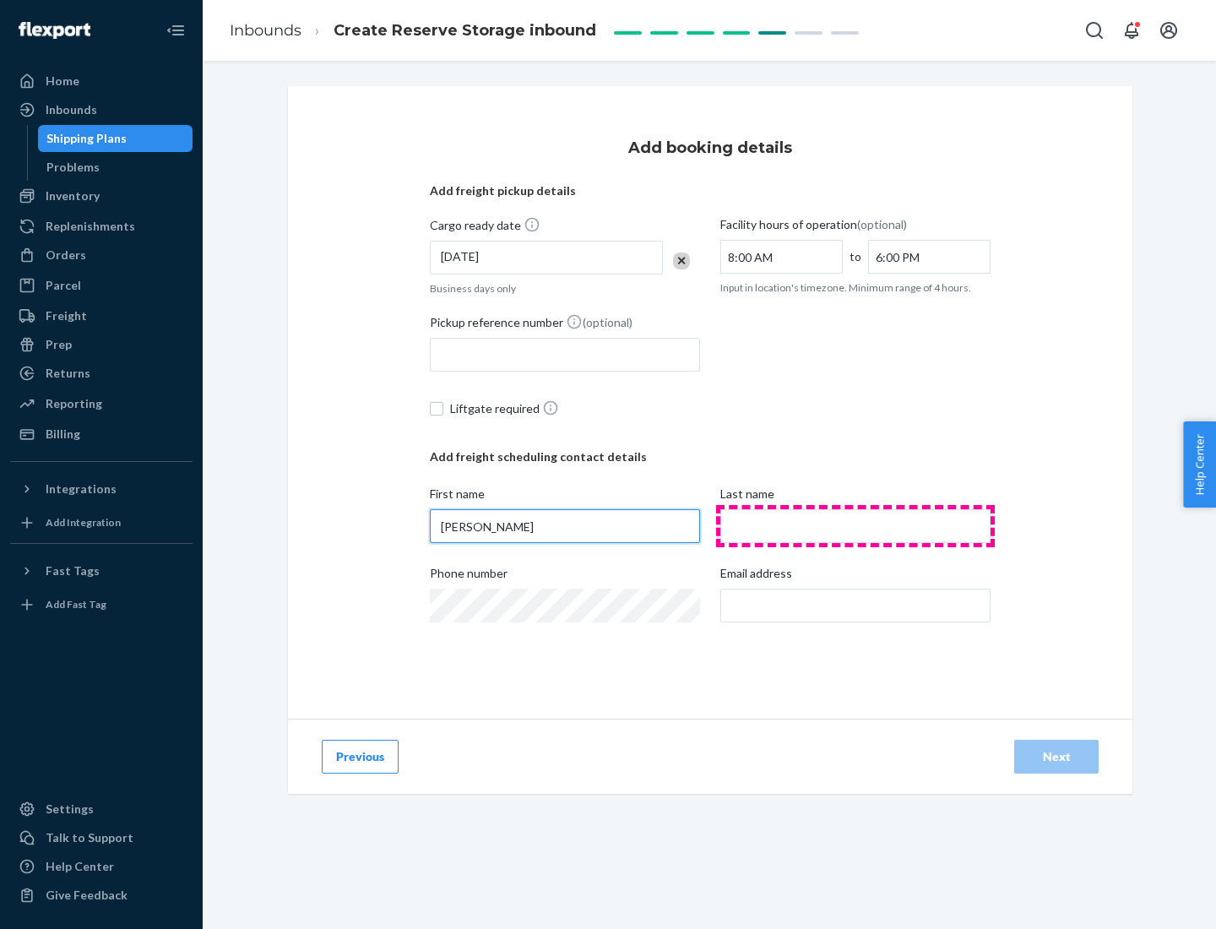
type input "[PERSON_NAME]"
click at [855, 526] on input "Last name" at bounding box center [855, 526] width 270 height 34
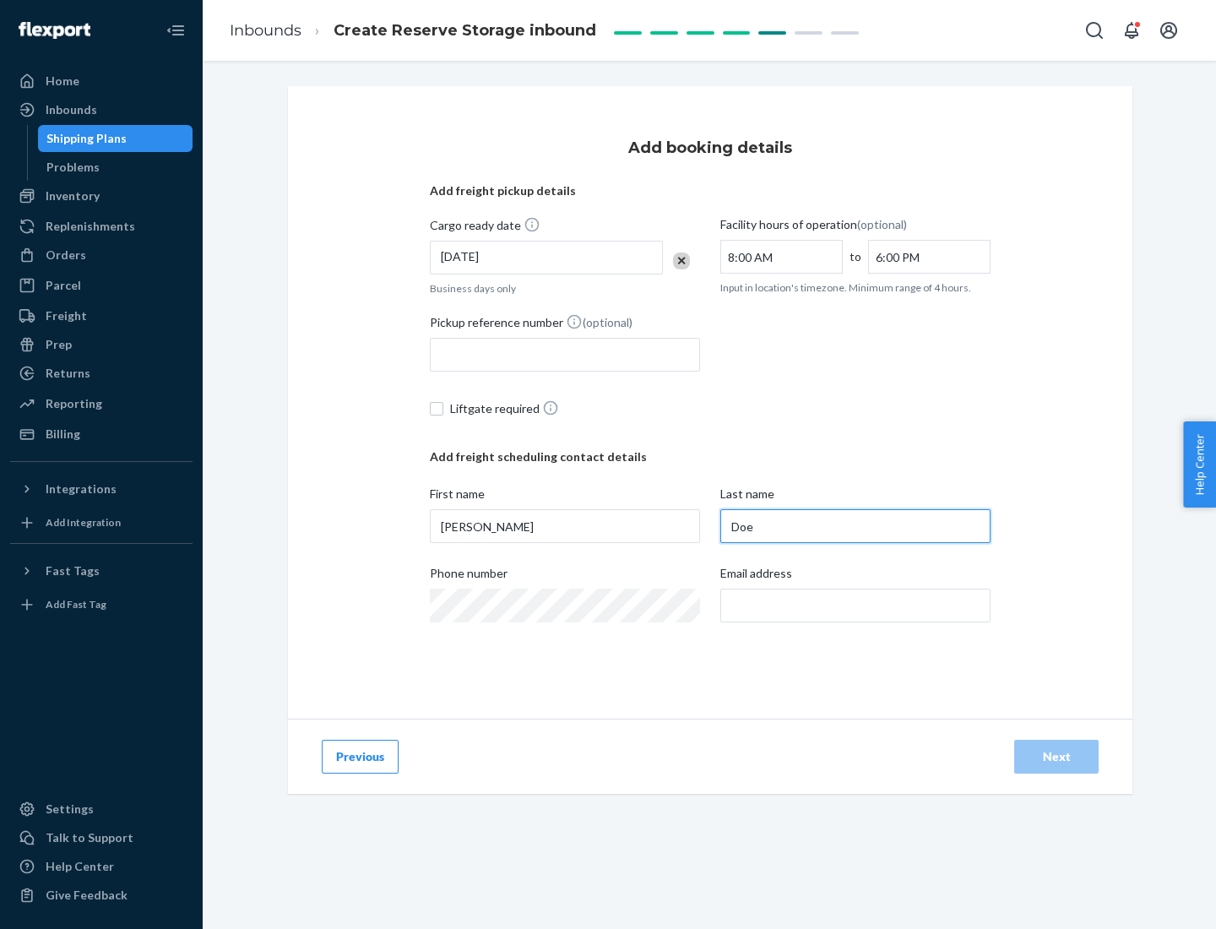
type input "Doe"
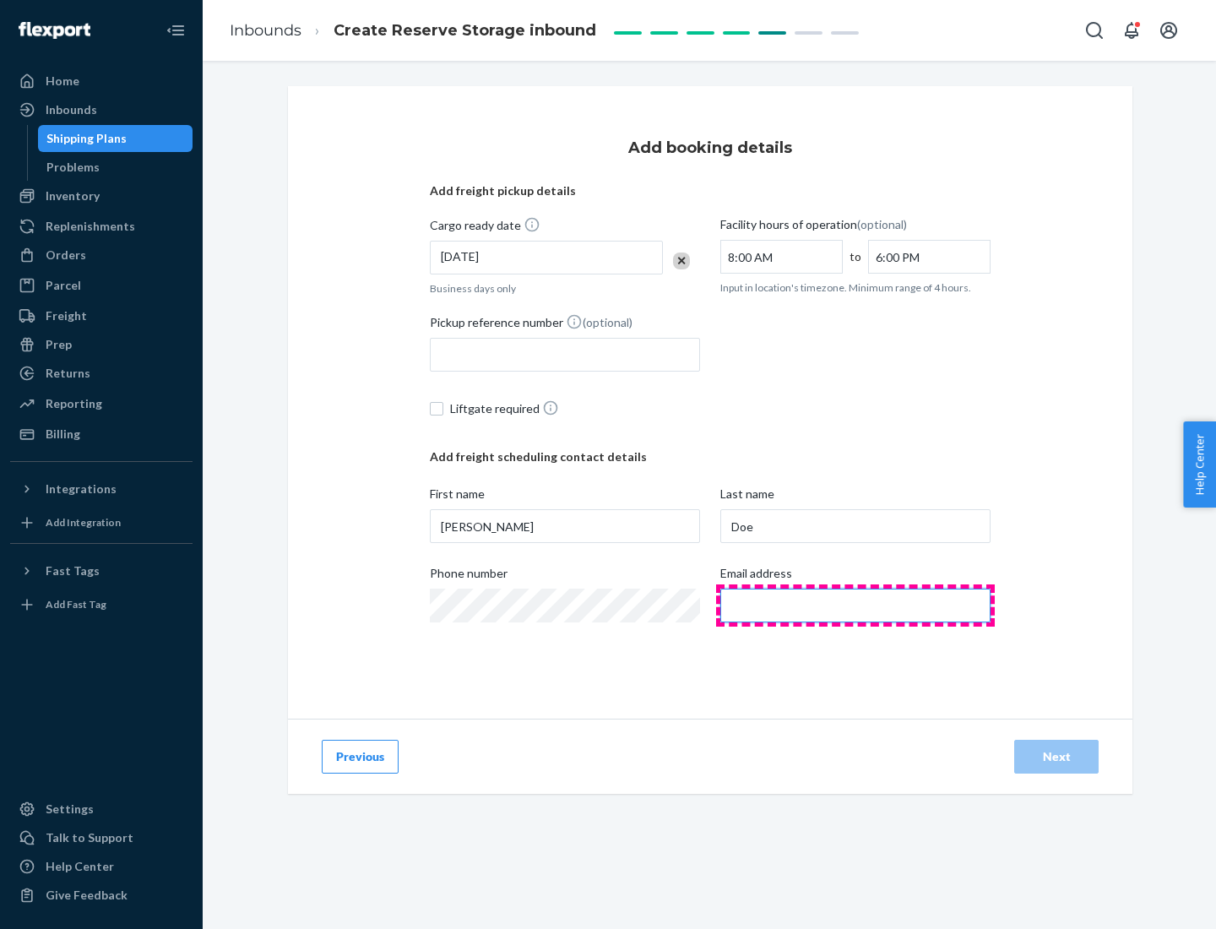
click at [855, 605] on input "Email address" at bounding box center [855, 606] width 270 height 34
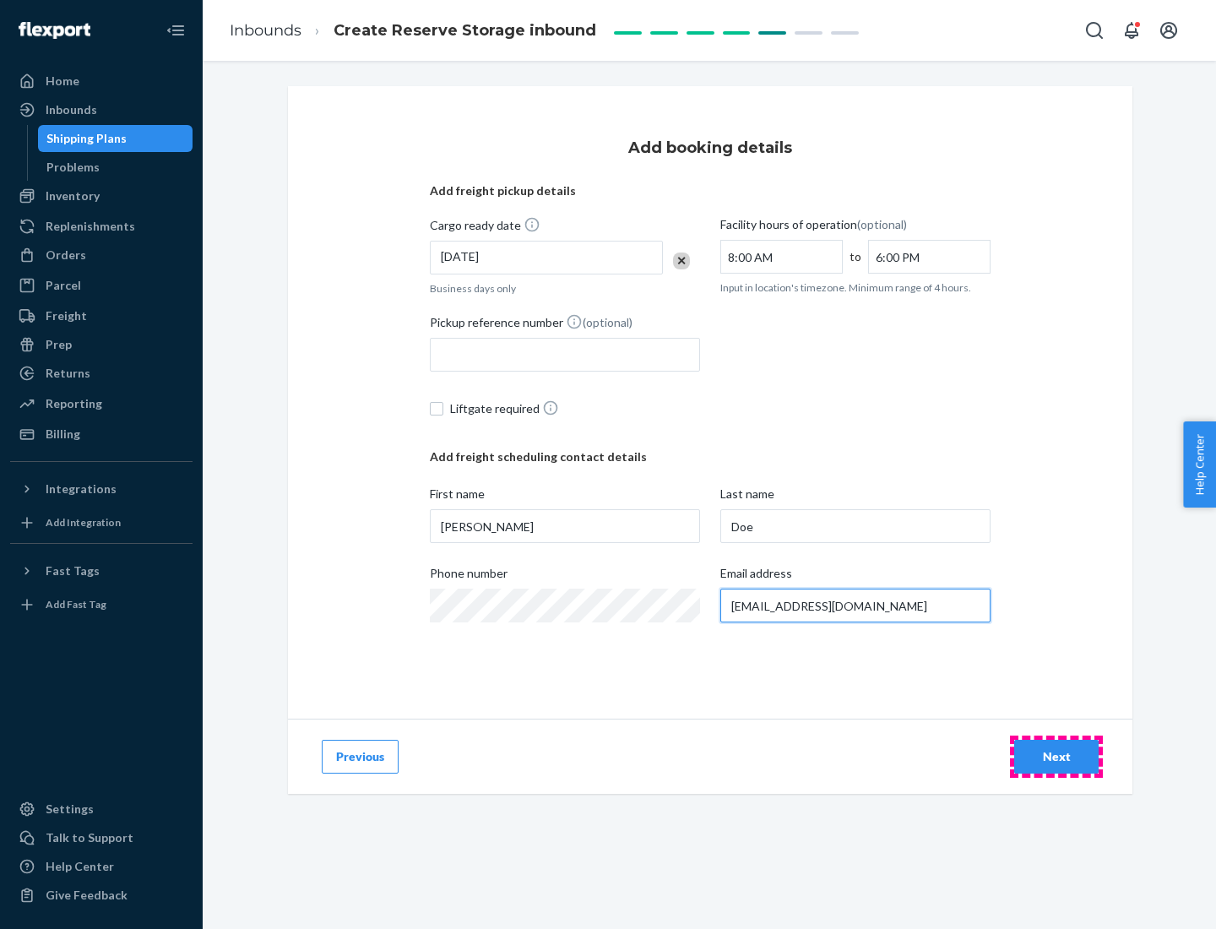
type input "[EMAIL_ADDRESS][DOMAIN_NAME]"
click at [1056, 757] on div "Next" at bounding box center [1056, 756] width 56 height 17
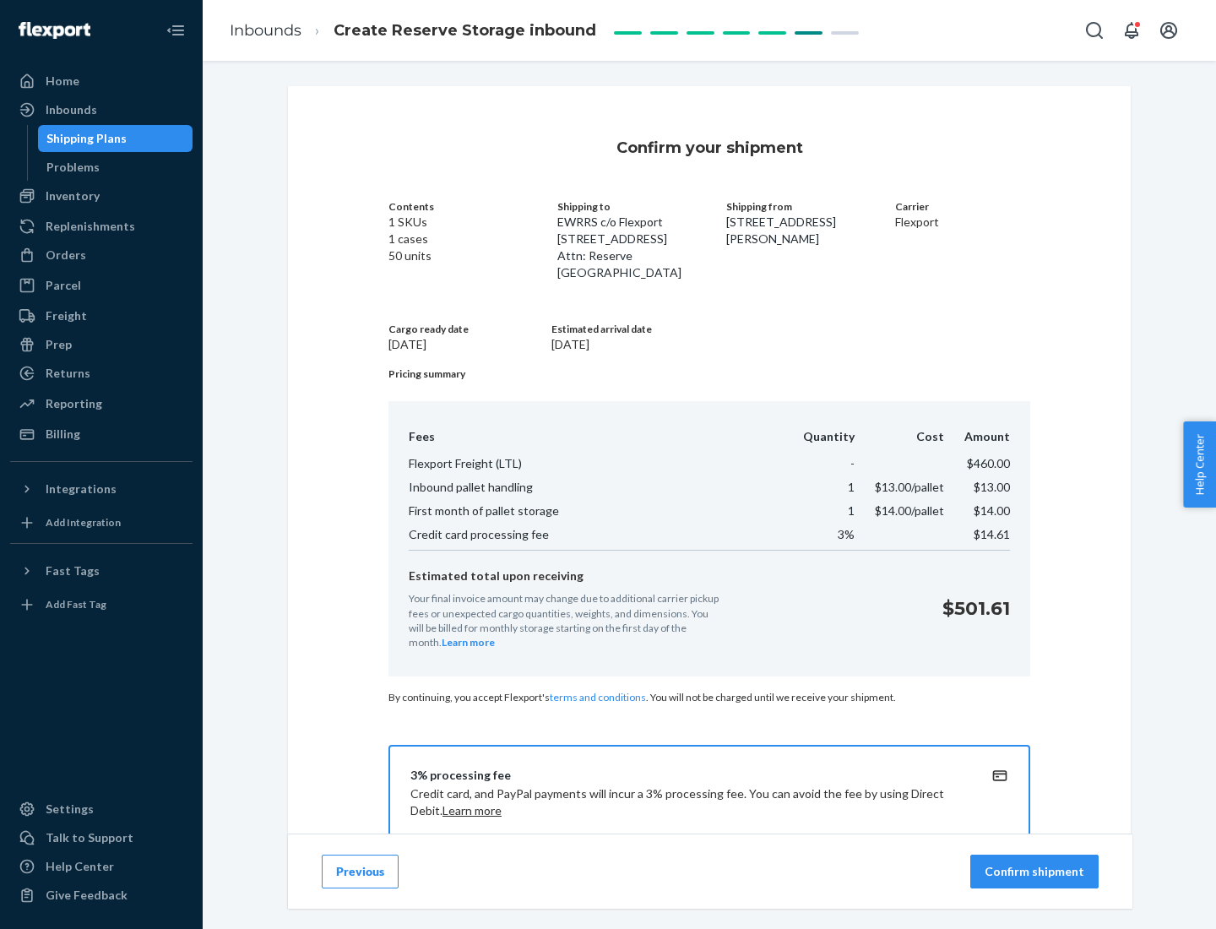
scroll to position [243, 0]
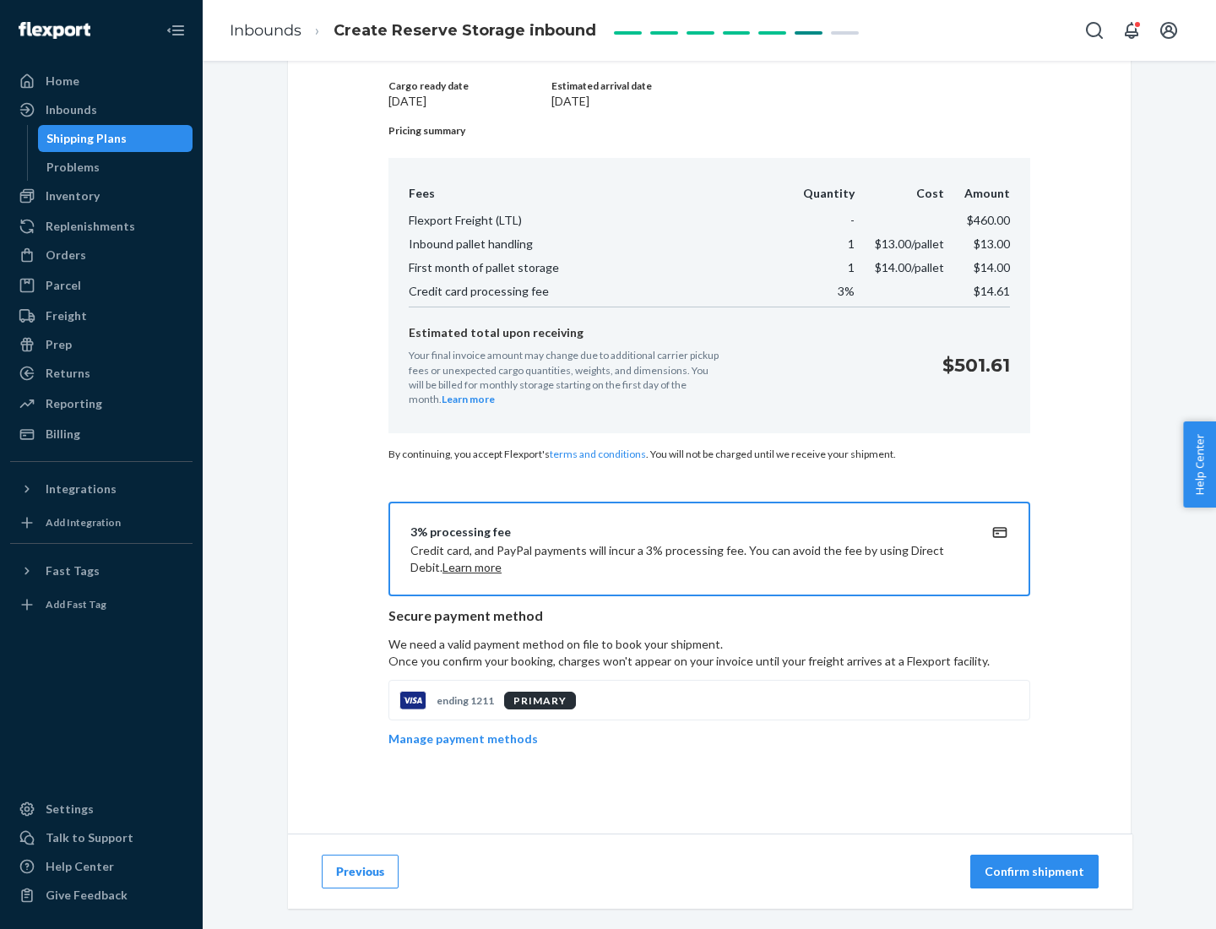
click at [1036, 871] on p "Confirm shipment" at bounding box center [1035, 871] width 100 height 17
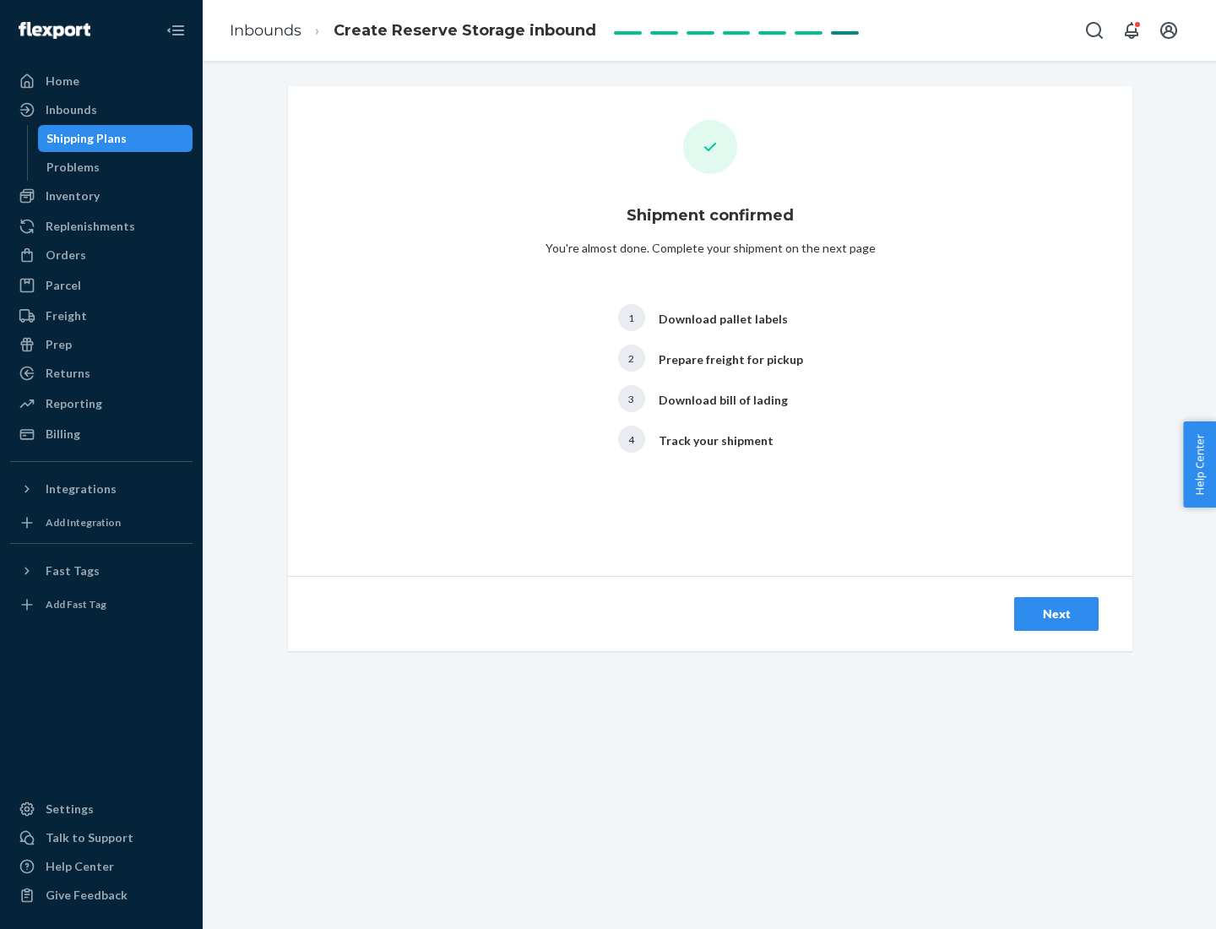
click at [1056, 614] on div "Next" at bounding box center [1056, 613] width 56 height 17
